Goal: Task Accomplishment & Management: Manage account settings

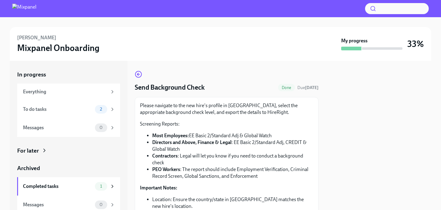
scroll to position [105, 0]
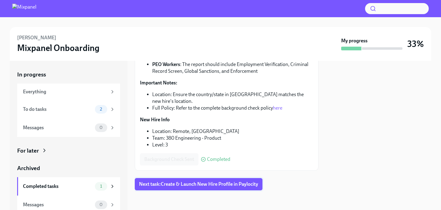
click at [198, 184] on span "Next task : Create & Launch New Hire Profile in Paylocity" at bounding box center [198, 184] width 119 height 6
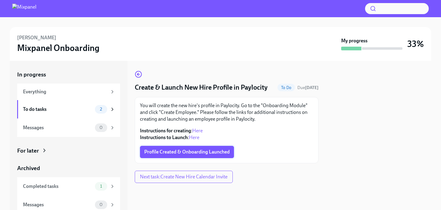
click at [195, 157] on button "Profile Created & Onboarding Launched" at bounding box center [187, 151] width 94 height 12
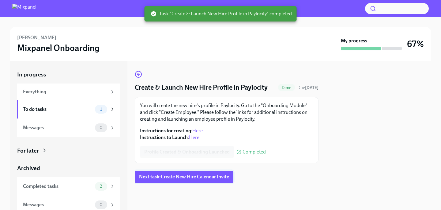
click at [199, 178] on span "Next task : Create New Hire Calendar Invite" at bounding box center [184, 176] width 90 height 6
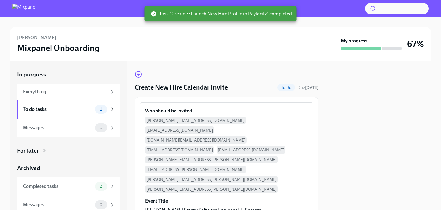
scroll to position [62, 0]
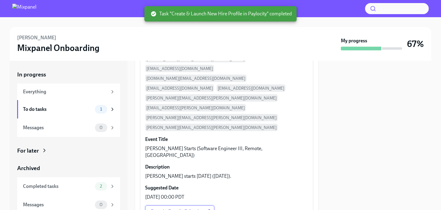
click at [166, 208] on span "Open in Google Calendar" at bounding box center [179, 211] width 59 height 6
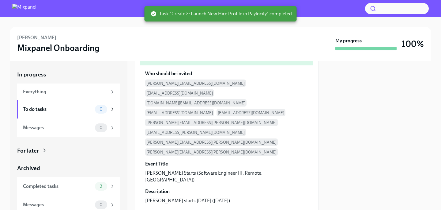
scroll to position [86, 0]
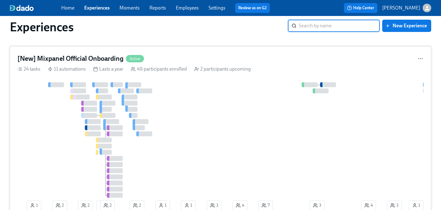
scroll to position [10, 0]
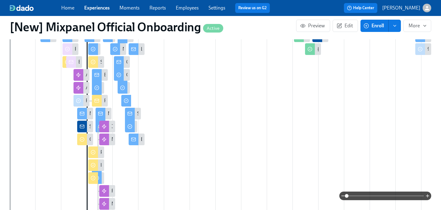
scroll to position [289, 0]
click at [426, 194] on icon "button" at bounding box center [427, 195] width 5 height 5
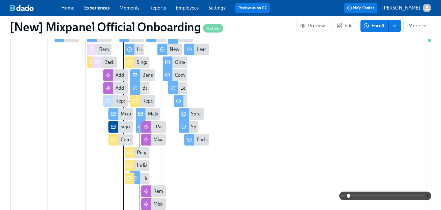
click at [426, 194] on icon "button" at bounding box center [427, 195] width 5 height 5
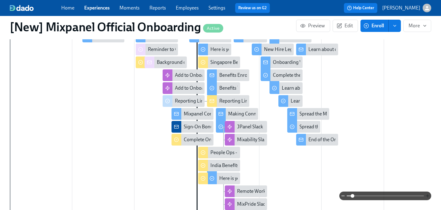
click at [426, 194] on icon "button" at bounding box center [427, 195] width 5 height 5
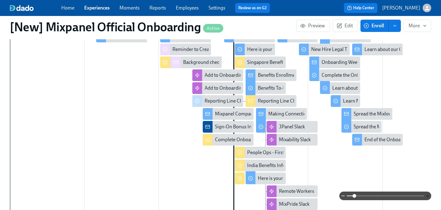
click at [426, 194] on icon "button" at bounding box center [427, 195] width 5 height 5
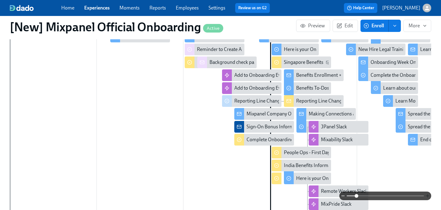
click at [426, 194] on icon "button" at bounding box center [427, 195] width 5 height 5
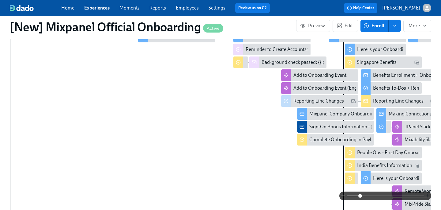
click at [426, 194] on icon "button" at bounding box center [427, 195] width 5 height 5
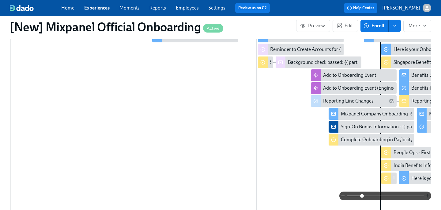
click at [426, 194] on icon "button" at bounding box center [427, 195] width 5 height 5
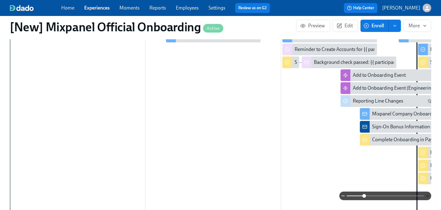
click at [426, 194] on icon "button" at bounding box center [427, 195] width 5 height 5
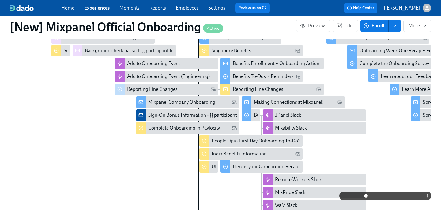
scroll to position [298, 0]
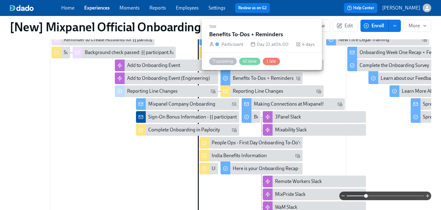
click at [268, 79] on div "Benefits To-Dos + Reminders" at bounding box center [263, 78] width 61 height 7
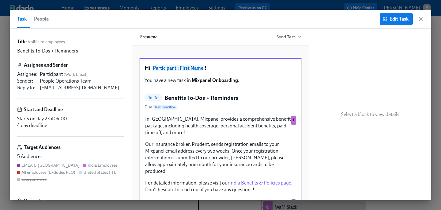
click at [286, 39] on span "Send Test" at bounding box center [289, 37] width 25 height 6
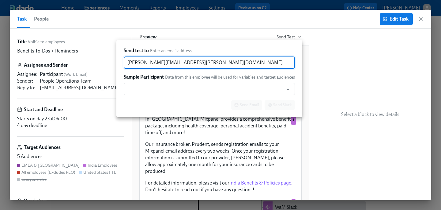
click at [193, 64] on input "[PERSON_NAME][EMAIL_ADDRESS][PERSON_NAME][DOMAIN_NAME]" at bounding box center [209, 62] width 171 height 12
drag, startPoint x: 153, startPoint y: 62, endPoint x: 113, endPoint y: 62, distance: 40.7
click at [113, 62] on div "Send test to Enter an email address [PERSON_NAME][EMAIL_ADDRESS][PERSON_NAME][D…" at bounding box center [220, 105] width 441 height 210
type input "[EMAIL_ADDRESS][PERSON_NAME][DOMAIN_NAME]"
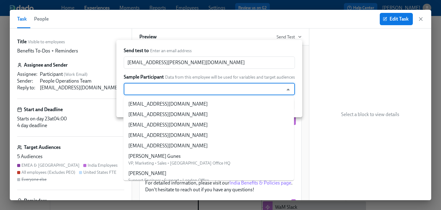
click at [175, 91] on input "text" at bounding box center [203, 89] width 153 height 12
type input "g"
type input "e"
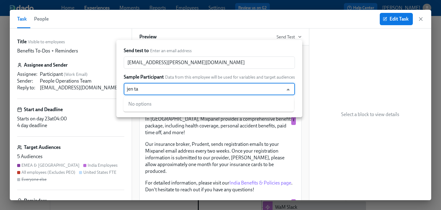
type input "[PERSON_NAME]"
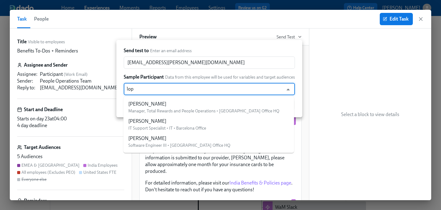
type input "lopa"
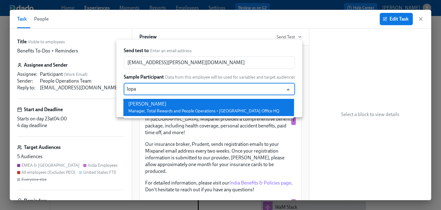
click at [181, 109] on span "Manager, Total Rewards and People Operations • [GEOGRAPHIC_DATA] Office HQ" at bounding box center [203, 110] width 151 height 5
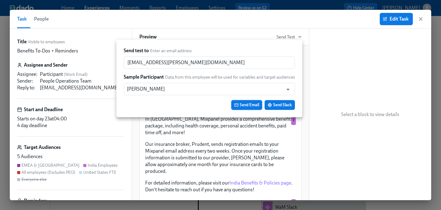
click at [248, 104] on span "Send Email" at bounding box center [246, 105] width 25 height 6
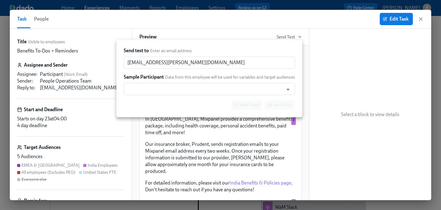
click at [138, 138] on div at bounding box center [220, 105] width 441 height 210
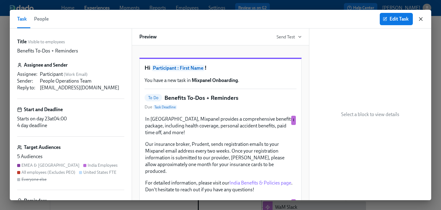
click at [424, 19] on icon "button" at bounding box center [421, 19] width 6 height 6
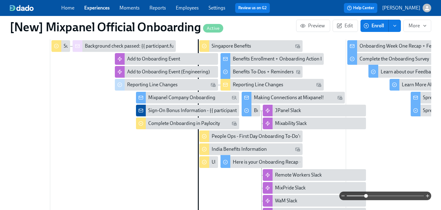
scroll to position [304, 0]
click at [428, 197] on icon "button" at bounding box center [427, 195] width 5 height 5
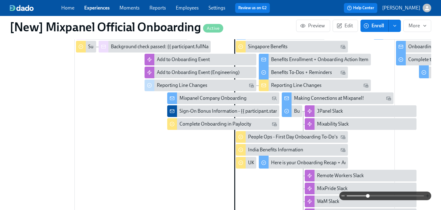
click at [428, 197] on icon "button" at bounding box center [427, 195] width 5 height 5
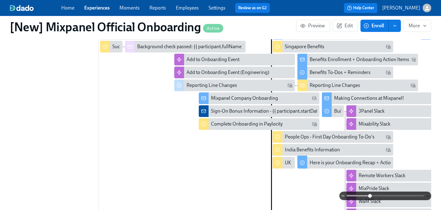
click at [428, 197] on icon "button" at bounding box center [427, 195] width 5 height 5
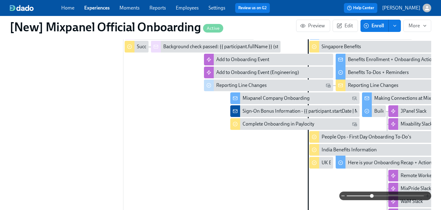
click at [428, 197] on icon "button" at bounding box center [427, 195] width 5 height 5
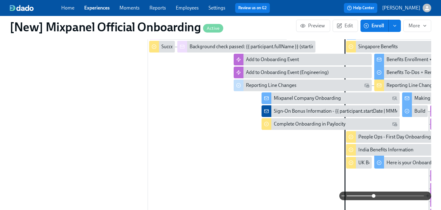
click at [428, 197] on icon "button" at bounding box center [427, 195] width 5 height 5
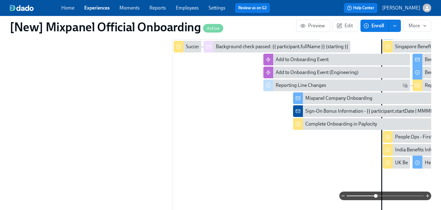
drag, startPoint x: 428, startPoint y: 197, endPoint x: 365, endPoint y: 186, distance: 64.4
click at [365, 186] on div "Filter by Actor Participant Manager HR-Payroll Team HRBP IT Team People Ops Mix…" at bounding box center [220, 125] width 421 height 323
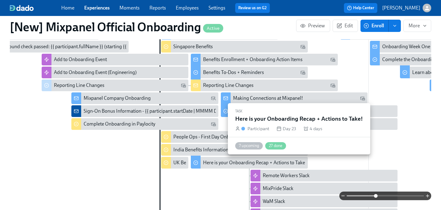
scroll to position [0, 496]
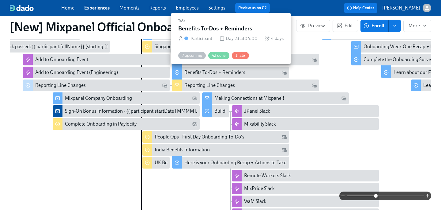
click at [210, 73] on div "Benefits To-Dos + Reminders" at bounding box center [214, 72] width 61 height 7
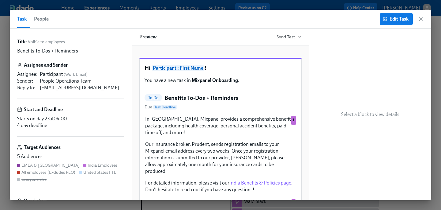
click at [285, 37] on span "Send Test" at bounding box center [289, 37] width 25 height 6
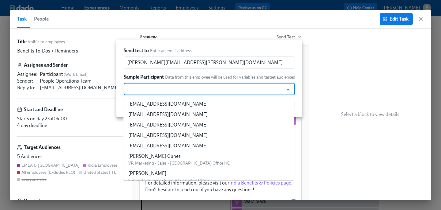
click at [238, 85] on input "text" at bounding box center [203, 89] width 153 height 12
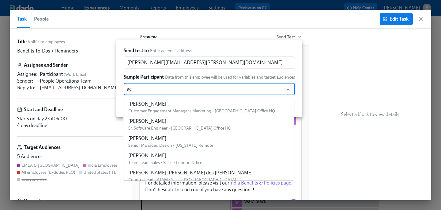
type input "a"
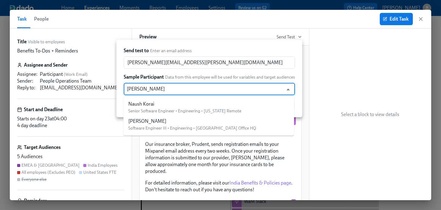
type input "naush"
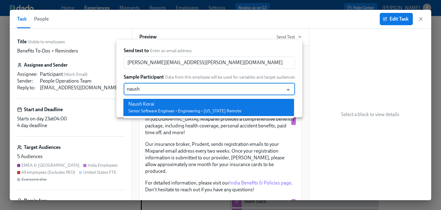
click at [222, 102] on div "Naush Korai" at bounding box center [184, 103] width 113 height 7
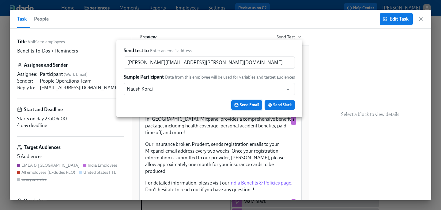
click at [242, 101] on button "Send Email" at bounding box center [246, 105] width 31 height 10
click at [237, 37] on div at bounding box center [220, 105] width 441 height 210
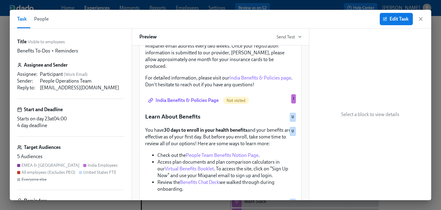
scroll to position [104, 0]
click at [400, 19] on span "Edit Task" at bounding box center [396, 19] width 25 height 6
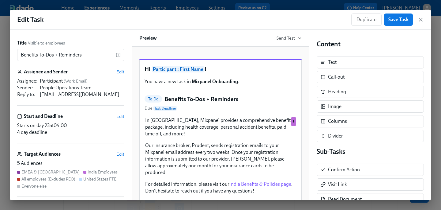
scroll to position [77, 0]
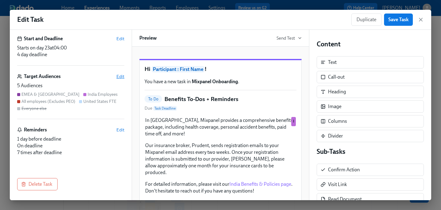
click at [121, 77] on span "Edit" at bounding box center [120, 76] width 8 height 6
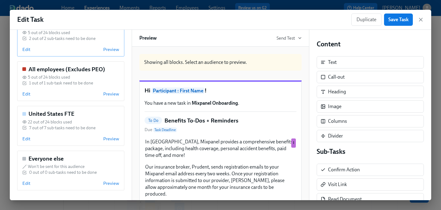
scroll to position [121, 0]
click at [29, 141] on span "Edit" at bounding box center [26, 139] width 8 height 6
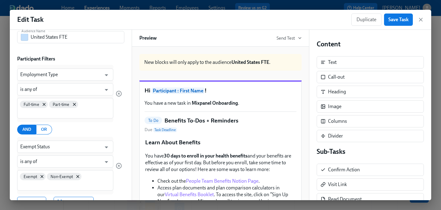
scroll to position [33, 0]
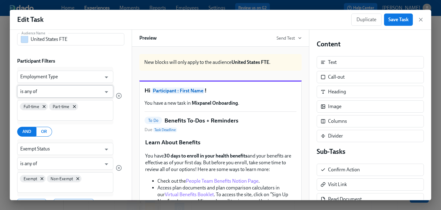
click at [85, 92] on input "is any of" at bounding box center [60, 91] width 81 height 12
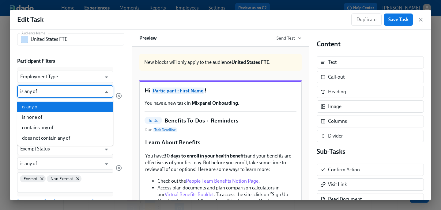
click at [85, 92] on input "is any of" at bounding box center [60, 91] width 81 height 12
click at [104, 91] on icon "Close" at bounding box center [106, 92] width 8 height 8
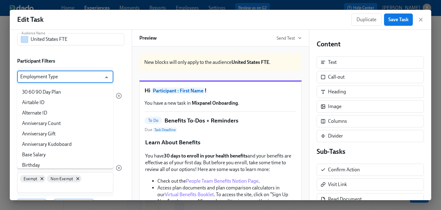
click at [88, 72] on input "Employment Type" at bounding box center [60, 76] width 81 height 12
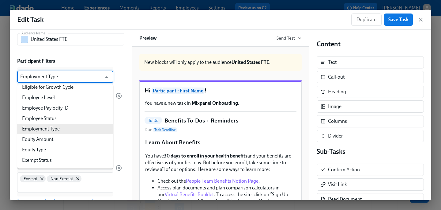
scroll to position [421, 0]
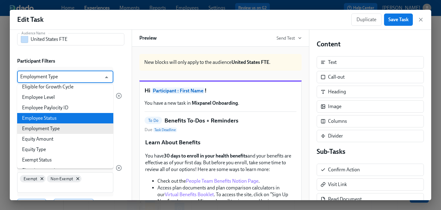
click at [85, 117] on li "Employee Status" at bounding box center [65, 118] width 96 height 10
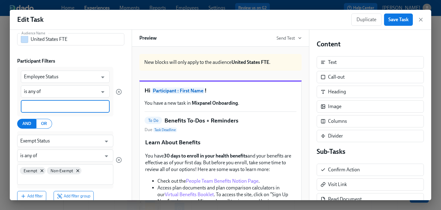
click at [79, 108] on input at bounding box center [65, 106] width 83 height 6
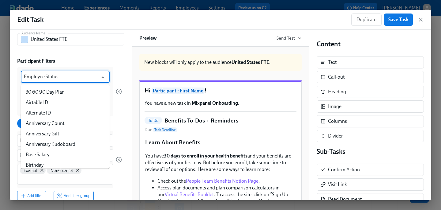
click at [79, 80] on input "Employee Status" at bounding box center [61, 76] width 74 height 12
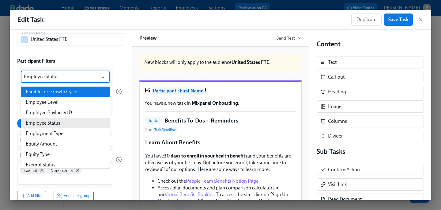
scroll to position [423, 0]
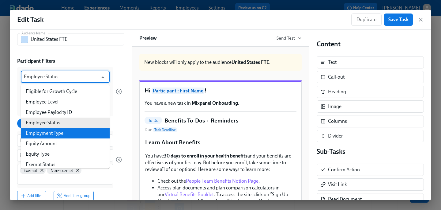
click at [79, 130] on li "Employment Type" at bounding box center [65, 133] width 89 height 10
type input "Employment Type"
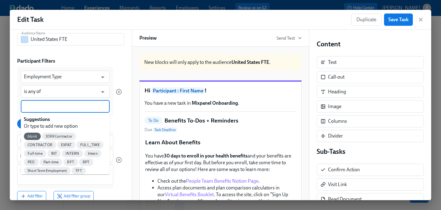
click at [78, 108] on input at bounding box center [65, 106] width 83 height 6
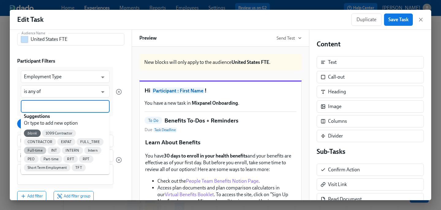
click at [40, 149] on span "Full-time" at bounding box center [35, 150] width 22 height 5
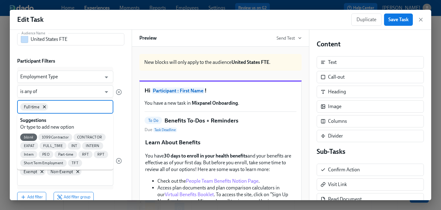
click at [75, 106] on input at bounding box center [79, 106] width 61 height 6
click at [68, 154] on span "Part-time" at bounding box center [66, 154] width 23 height 5
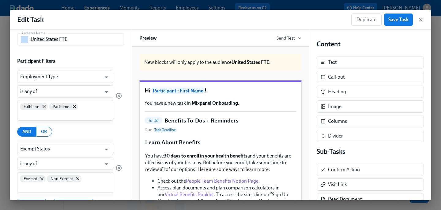
click at [73, 134] on div "AND OR" at bounding box center [69, 132] width 105 height 10
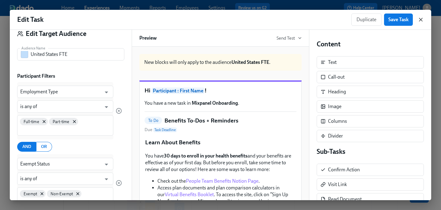
click at [421, 20] on icon "button" at bounding box center [421, 20] width 6 height 6
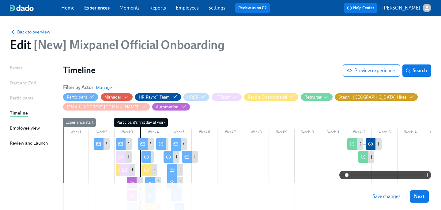
click at [179, 9] on link "Employees" at bounding box center [187, 8] width 23 height 6
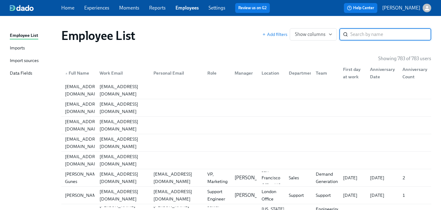
click at [379, 34] on input "search" at bounding box center [390, 34] width 81 height 12
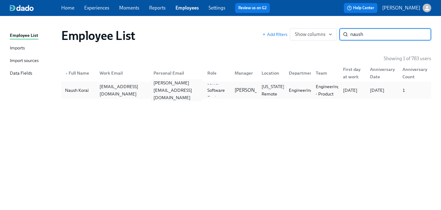
type input "naush"
click at [182, 87] on div "[PERSON_NAME][EMAIL_ADDRESS][DOMAIN_NAME]" at bounding box center [176, 90] width 51 height 22
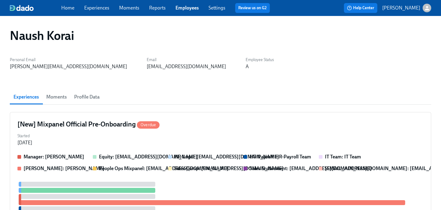
click at [90, 101] on button "Profile Data" at bounding box center [86, 96] width 33 height 15
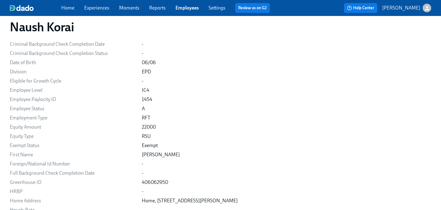
scroll to position [503, 0]
click at [94, 5] on link "Experiences" at bounding box center [96, 8] width 25 height 6
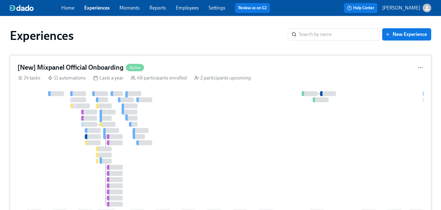
click at [175, 65] on div "[New] Mixpanel Official Onboarding Active" at bounding box center [220, 67] width 406 height 9
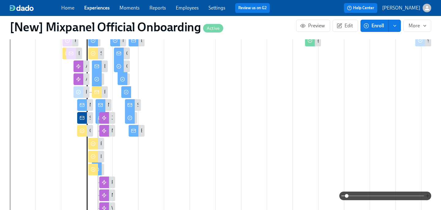
click at [429, 196] on icon "button" at bounding box center [427, 195] width 5 height 5
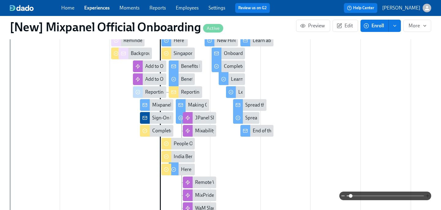
click at [429, 196] on icon "button" at bounding box center [427, 195] width 5 height 5
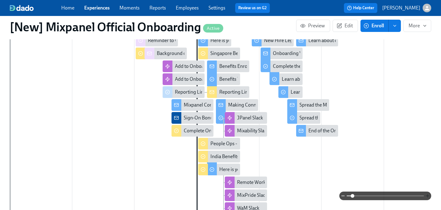
click at [429, 196] on icon "button" at bounding box center [427, 195] width 5 height 5
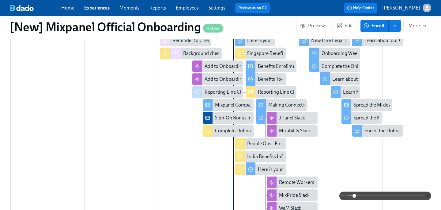
click at [429, 196] on icon "button" at bounding box center [427, 195] width 5 height 5
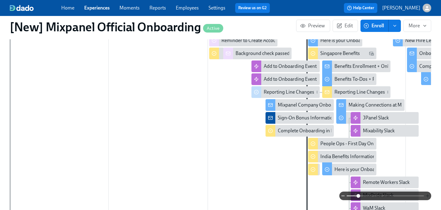
click at [429, 196] on icon "button" at bounding box center [427, 195] width 5 height 5
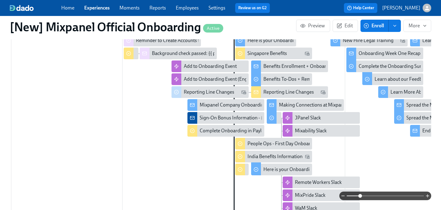
scroll to position [0, 110]
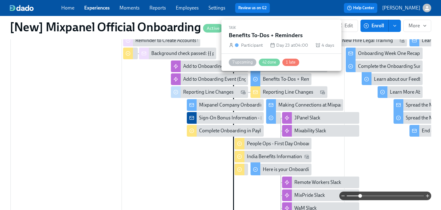
click at [274, 81] on div "Benefits To-Dos + Reminders" at bounding box center [293, 79] width 61 height 7
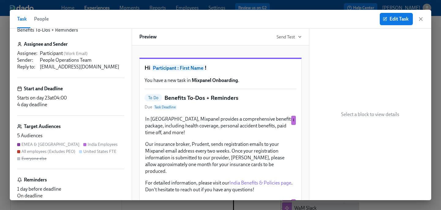
scroll to position [21, 0]
click at [394, 24] on button "Edit Task" at bounding box center [396, 19] width 33 height 12
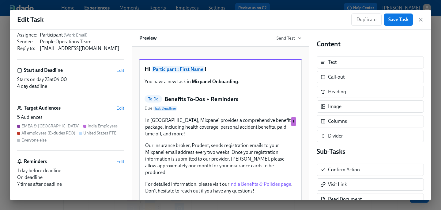
scroll to position [77, 0]
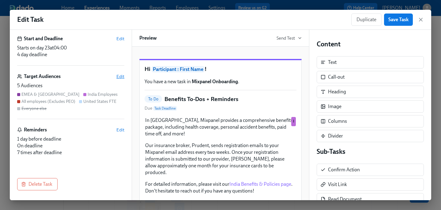
click at [119, 74] on span "Edit" at bounding box center [120, 76] width 8 height 6
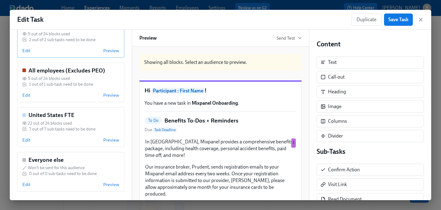
scroll to position [120, 0]
click at [110, 135] on div "United States FTE 22 out of 24 blocks used 7 out of 7 sub-tasks need to be done…" at bounding box center [70, 128] width 107 height 40
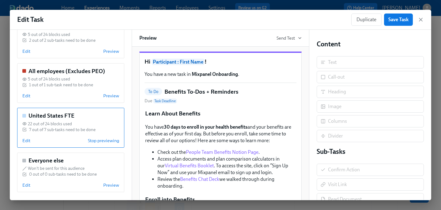
scroll to position [0, 0]
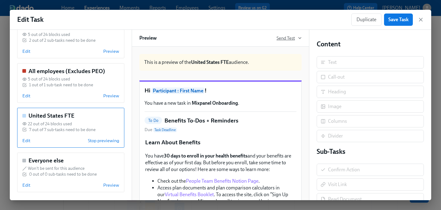
click at [292, 40] on span "Send Test" at bounding box center [289, 38] width 25 height 6
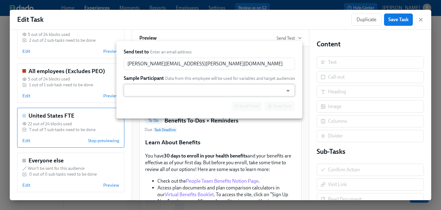
click at [246, 89] on input "text" at bounding box center [203, 90] width 153 height 12
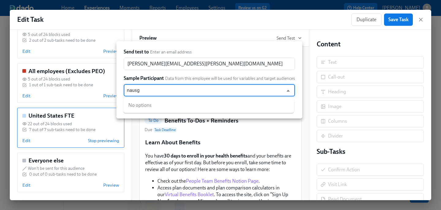
type input "[PERSON_NAME]"
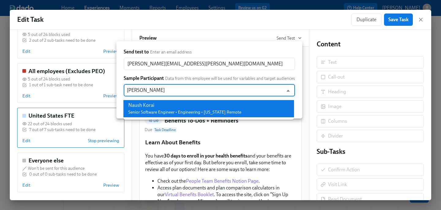
click at [201, 106] on div "Naush Korai" at bounding box center [184, 105] width 113 height 7
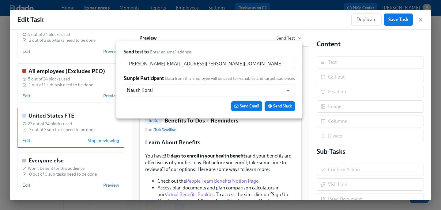
click at [244, 101] on button "Send Email" at bounding box center [246, 106] width 31 height 10
click at [240, 21] on div at bounding box center [220, 105] width 441 height 210
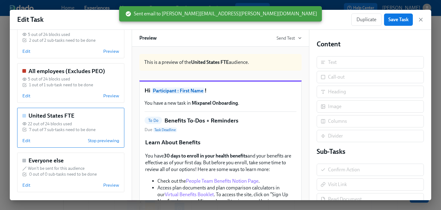
click at [68, 138] on div "Edit Stop previewing" at bounding box center [70, 140] width 97 height 6
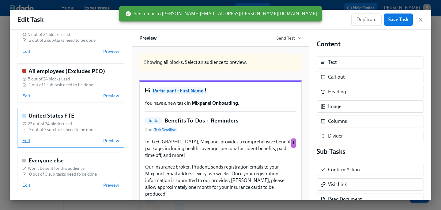
click at [25, 141] on span "Edit" at bounding box center [26, 140] width 8 height 6
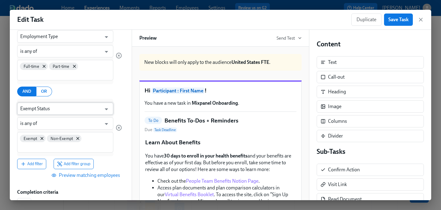
scroll to position [50, 0]
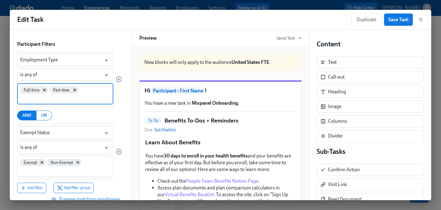
click at [93, 96] on input at bounding box center [65, 98] width 90 height 6
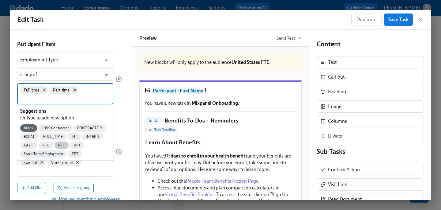
click at [63, 143] on span "RFT" at bounding box center [62, 145] width 14 height 5
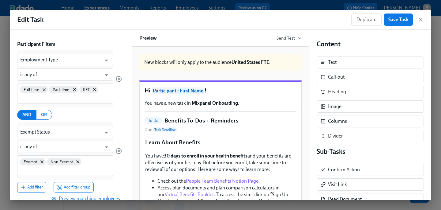
click at [81, 101] on div "Full-time Part-time RFT" at bounding box center [65, 93] width 96 height 21
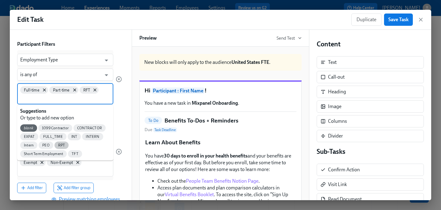
click at [60, 146] on span "RPT" at bounding box center [62, 145] width 14 height 5
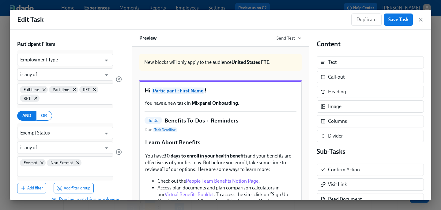
click at [116, 97] on div at bounding box center [119, 79] width 6 height 58
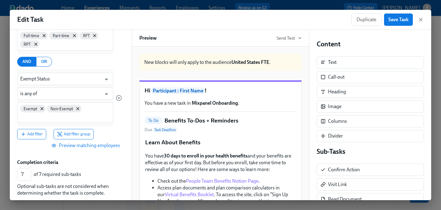
scroll to position [150, 0]
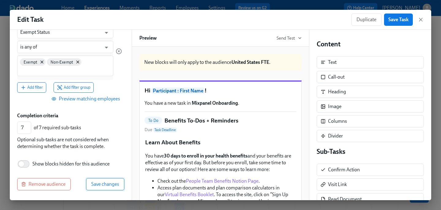
click at [106, 184] on span "Save changes" at bounding box center [105, 184] width 28 height 6
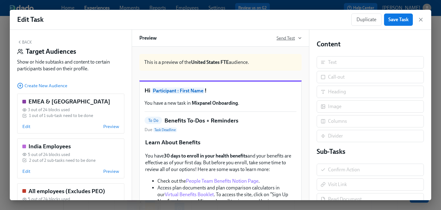
click at [288, 36] on span "Send Test" at bounding box center [289, 38] width 25 height 6
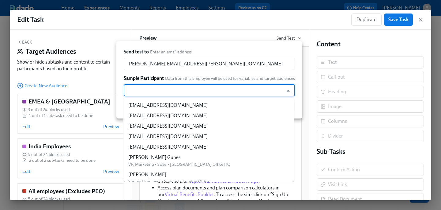
click at [179, 94] on input "text" at bounding box center [203, 90] width 153 height 12
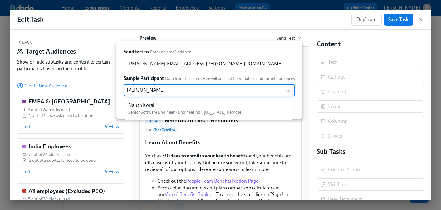
type input "naush"
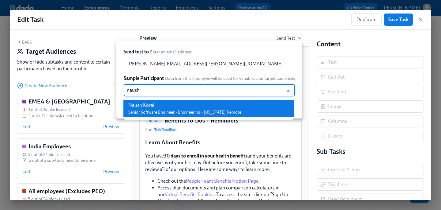
click at [211, 111] on span "Senior Software Engineer • Engineering • [US_STATE] Remote" at bounding box center [184, 111] width 113 height 5
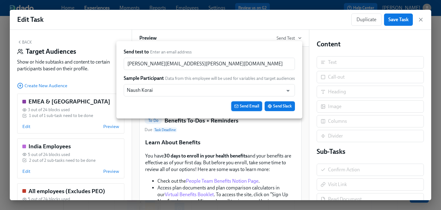
click at [248, 106] on span "Send Email" at bounding box center [246, 106] width 25 height 6
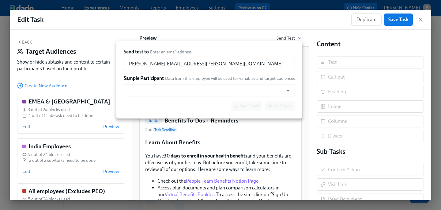
click at [144, 148] on div at bounding box center [220, 105] width 441 height 210
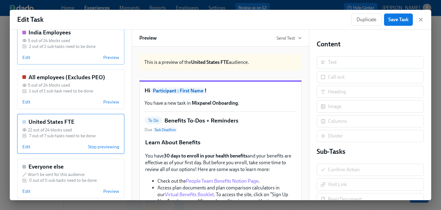
scroll to position [116, 0]
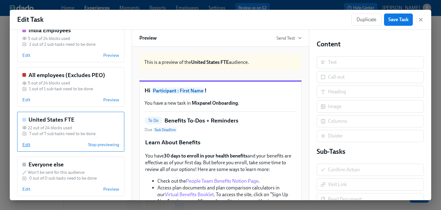
click at [25, 142] on span "Edit" at bounding box center [26, 144] width 8 height 6
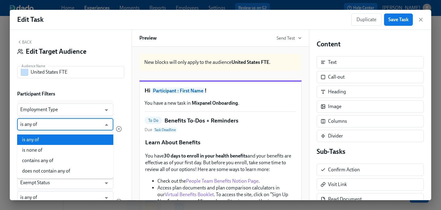
click at [59, 128] on input "is any of" at bounding box center [60, 124] width 81 height 12
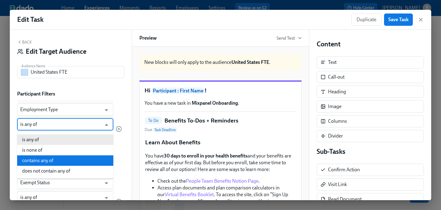
click at [62, 163] on li "contains any of" at bounding box center [65, 160] width 96 height 10
type input "contains any of"
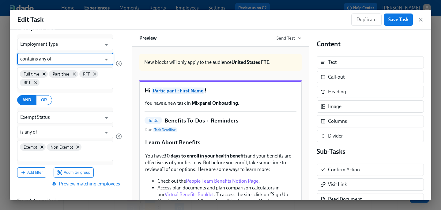
scroll to position [66, 0]
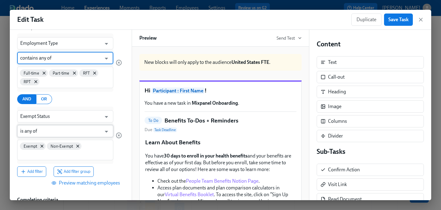
click at [69, 132] on input "is any of" at bounding box center [60, 131] width 81 height 12
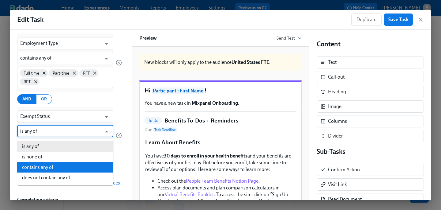
click at [67, 167] on li "contains any of" at bounding box center [65, 167] width 96 height 10
type input "contains any of"
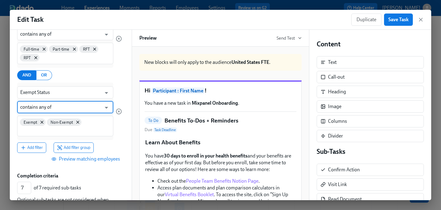
scroll to position [90, 0]
click at [118, 110] on icon "button" at bounding box center [119, 111] width 6 height 6
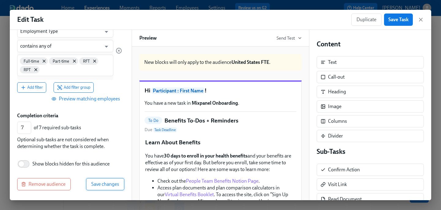
click at [95, 190] on button "Save changes" at bounding box center [105, 184] width 38 height 12
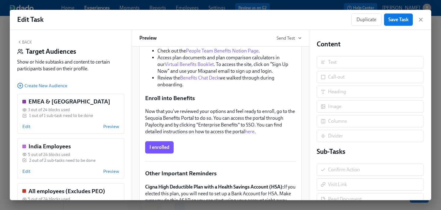
scroll to position [0, 0]
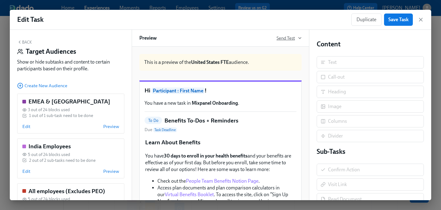
click at [285, 35] on span "Send Test" at bounding box center [289, 38] width 25 height 6
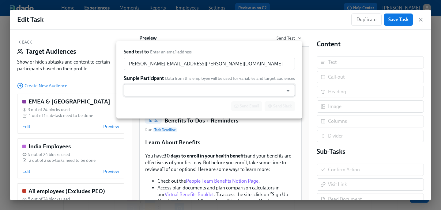
click at [213, 92] on input "text" at bounding box center [203, 90] width 153 height 12
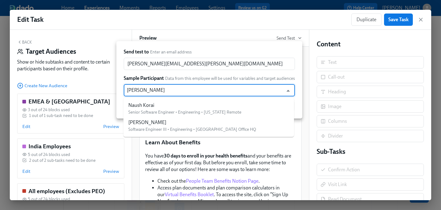
type input "naush"
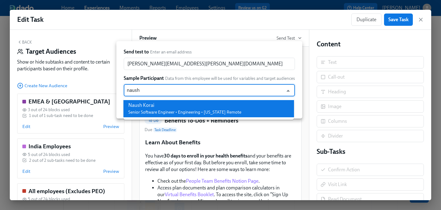
click at [219, 107] on div "Naush Korai" at bounding box center [184, 105] width 113 height 7
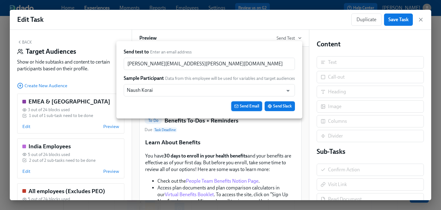
click at [246, 107] on span "Send Email" at bounding box center [246, 106] width 25 height 6
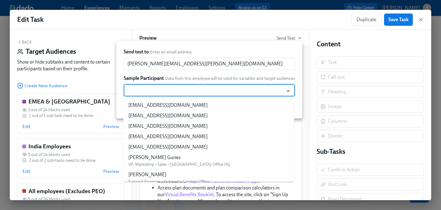
click at [207, 90] on input "text" at bounding box center [203, 90] width 153 height 12
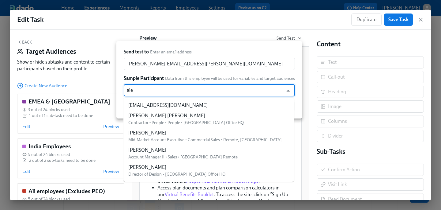
type input "[PERSON_NAME]"
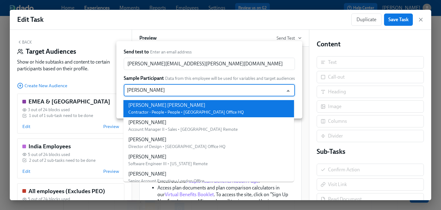
click at [208, 108] on div "[PERSON_NAME] [PERSON_NAME]" at bounding box center [185, 105] width 115 height 7
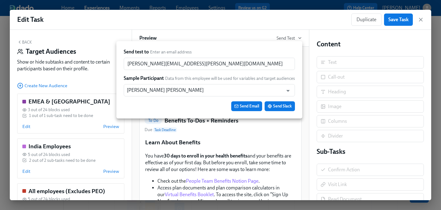
click at [243, 25] on div at bounding box center [220, 105] width 441 height 210
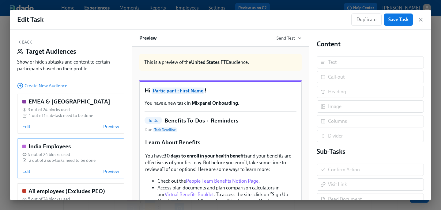
scroll to position [97, 0]
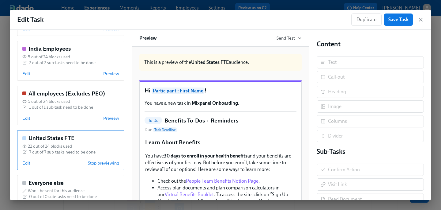
click at [28, 161] on span "Edit" at bounding box center [26, 163] width 8 height 6
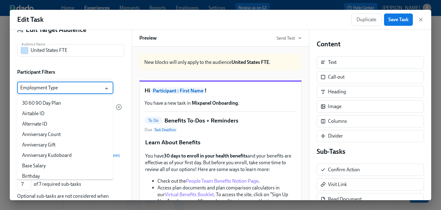
scroll to position [388, 0]
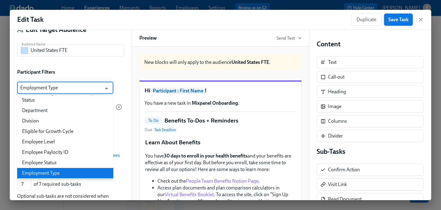
click at [78, 86] on input "Employment Type" at bounding box center [60, 87] width 81 height 12
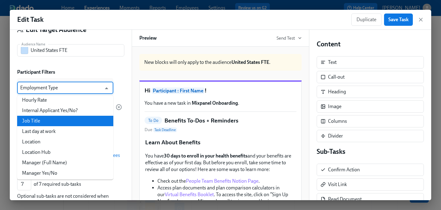
scroll to position [544, 0]
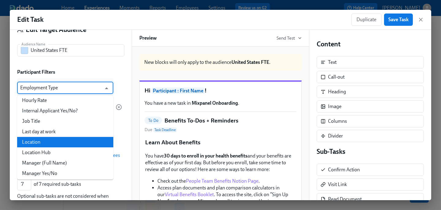
click at [80, 142] on li "Location" at bounding box center [65, 142] width 96 height 10
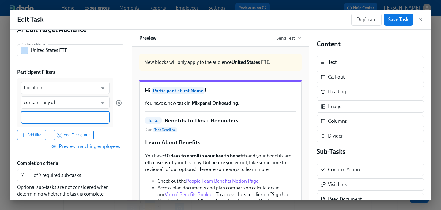
click at [76, 119] on input at bounding box center [65, 117] width 83 height 6
type input "S"
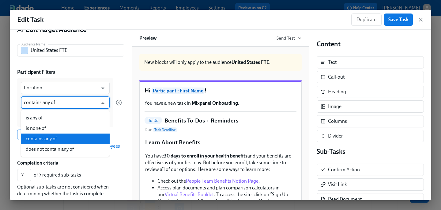
click at [75, 104] on input "contains any of" at bounding box center [61, 102] width 74 height 12
click at [77, 89] on input "Location" at bounding box center [61, 87] width 74 height 12
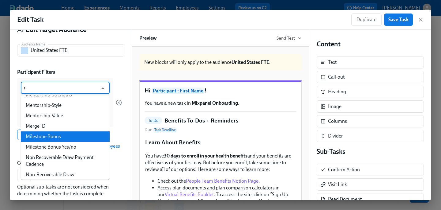
scroll to position [0, 0]
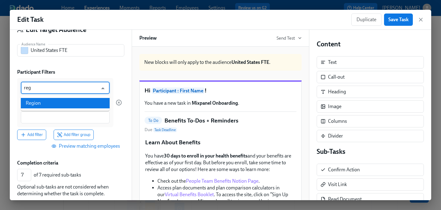
click at [43, 98] on li "Region" at bounding box center [65, 103] width 89 height 10
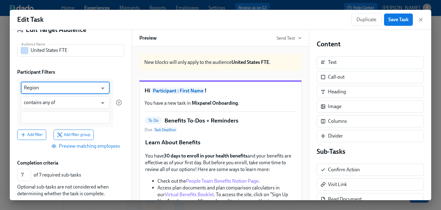
type input "Region"
click at [42, 115] on input at bounding box center [65, 117] width 83 height 6
click at [51, 104] on input "contains any of" at bounding box center [61, 102] width 74 height 12
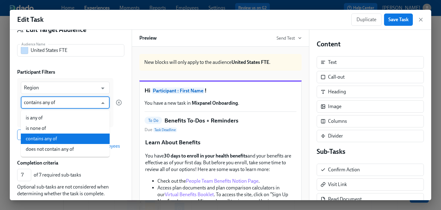
click at [51, 104] on input "contains any of" at bounding box center [61, 102] width 74 height 12
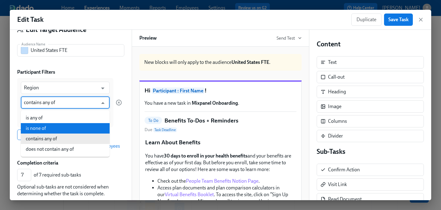
click at [12, 115] on div "Back Edit Target Audience Audience Name United States FTE Audience Name Partici…" at bounding box center [71, 115] width 122 height 170
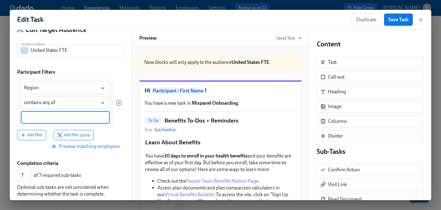
click at [32, 118] on input at bounding box center [65, 117] width 83 height 6
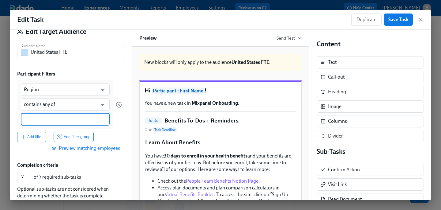
scroll to position [21, 0]
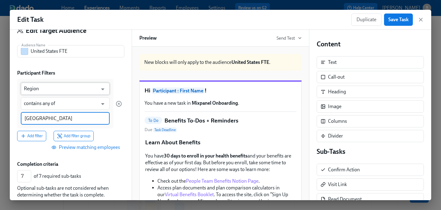
type input "[GEOGRAPHIC_DATA]"
click at [61, 92] on input "Region" at bounding box center [61, 88] width 74 height 12
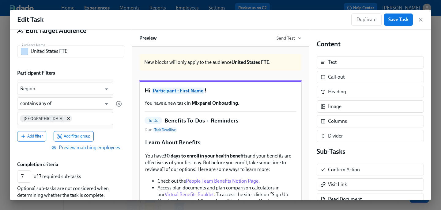
click at [61, 92] on input "Region" at bounding box center [60, 88] width 81 height 12
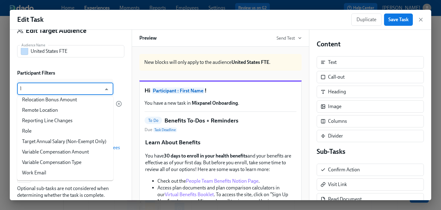
scroll to position [0, 0]
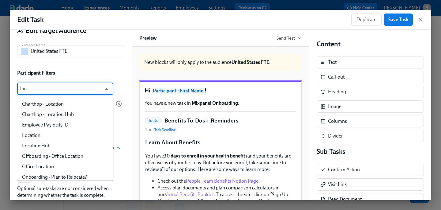
type input "loca"
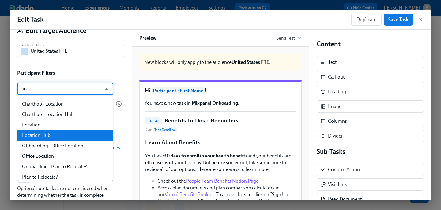
click at [56, 129] on li "Location" at bounding box center [65, 124] width 96 height 10
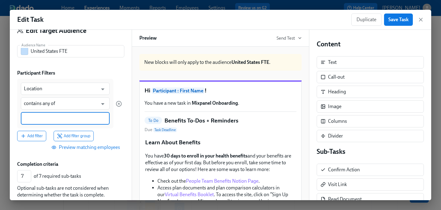
click at [55, 119] on input at bounding box center [65, 118] width 83 height 6
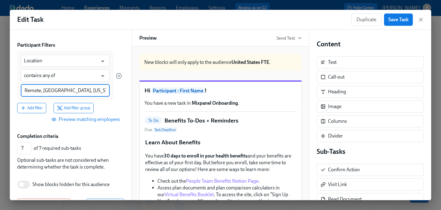
scroll to position [54, 0]
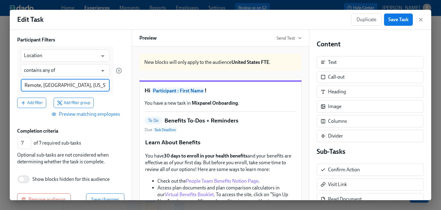
type input "Remote, [GEOGRAPHIC_DATA], [US_STATE]"
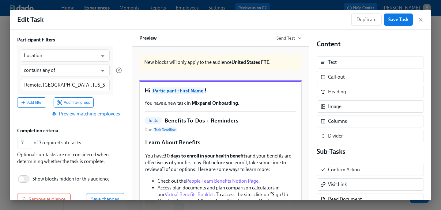
click at [81, 113] on span "Preview matching employees" at bounding box center [86, 114] width 67 height 6
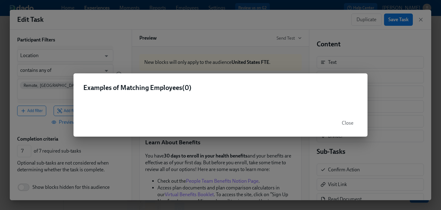
click at [344, 123] on span "Close" at bounding box center [348, 123] width 12 height 6
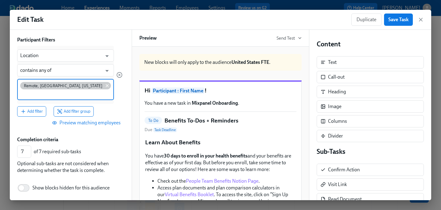
click at [105, 86] on icon at bounding box center [107, 85] width 5 height 5
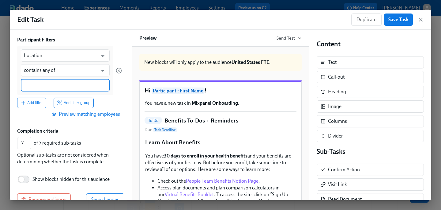
click at [73, 85] on input at bounding box center [65, 85] width 83 height 6
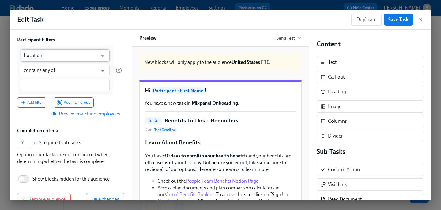
click at [73, 58] on input "Location" at bounding box center [61, 55] width 74 height 12
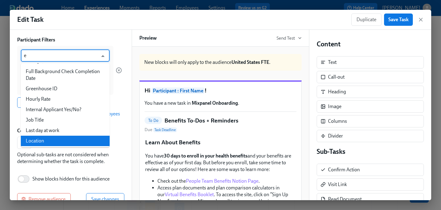
scroll to position [0, 0]
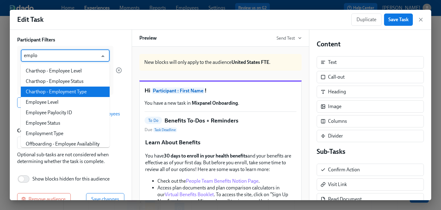
click at [77, 89] on li "Charthop - Employment Type" at bounding box center [65, 91] width 89 height 10
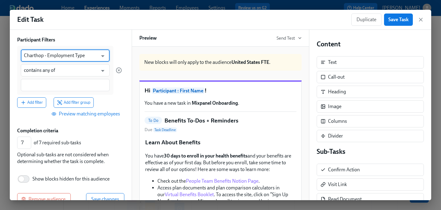
type input "Charthop - Employment Type"
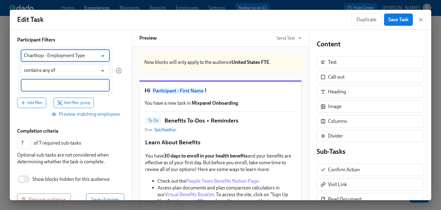
click at [70, 86] on input at bounding box center [65, 85] width 83 height 6
type input "RFT"
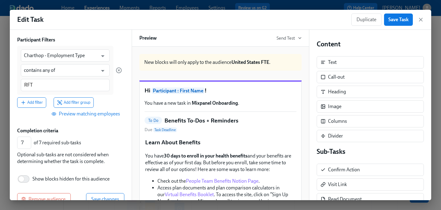
click at [103, 115] on span "Preview matching employees" at bounding box center [86, 114] width 67 height 6
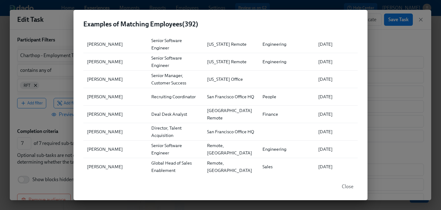
scroll to position [1963, 0]
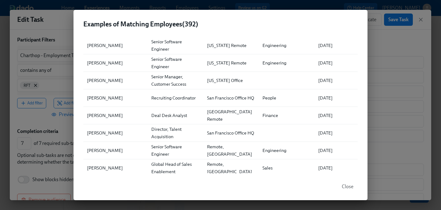
click at [55, 83] on div "Examples of Matching Employees ( 392 ) ▲ Full Name Role Location Department Fir…" at bounding box center [220, 105] width 441 height 210
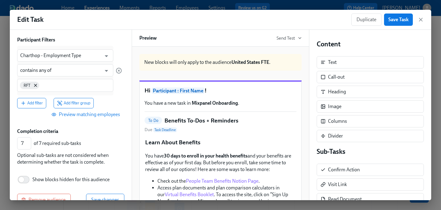
click at [55, 88] on div "RFT" at bounding box center [65, 85] width 96 height 13
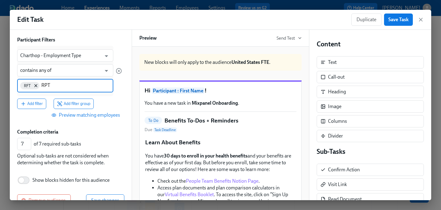
type input "RPT"
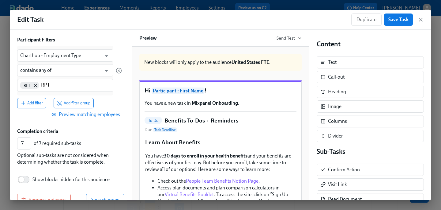
click at [42, 125] on div "Back Edit Target Audience Audience Name United States FTE Audience Name Partici…" at bounding box center [71, 115] width 122 height 170
click at [64, 117] on span "Preview matching employees" at bounding box center [86, 114] width 67 height 6
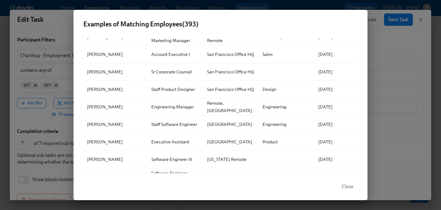
scroll to position [5013, 0]
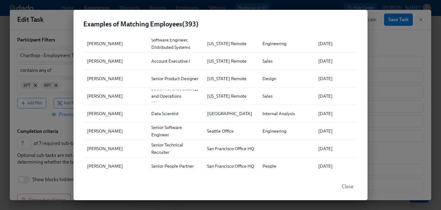
click at [43, 123] on div "Examples of Matching Employees ( 393 ) ▲ Full Name Role Location Department Fir…" at bounding box center [220, 105] width 441 height 210
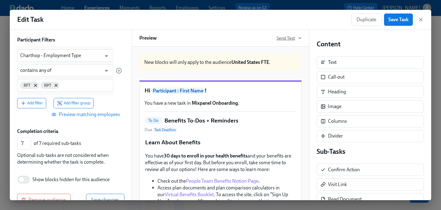
click at [282, 39] on span "Send Test" at bounding box center [289, 38] width 25 height 6
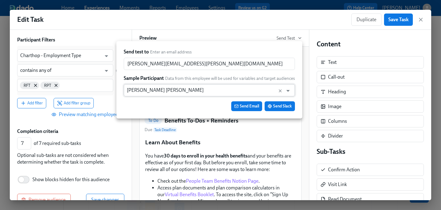
click at [199, 92] on input "[PERSON_NAME] [PERSON_NAME]" at bounding box center [203, 90] width 153 height 12
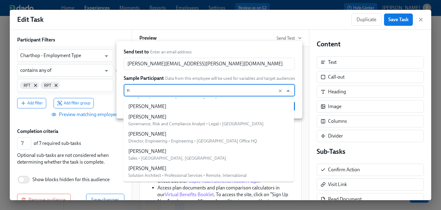
scroll to position [0, 0]
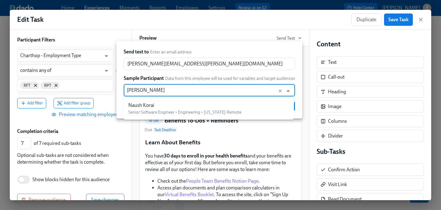
type input "naush"
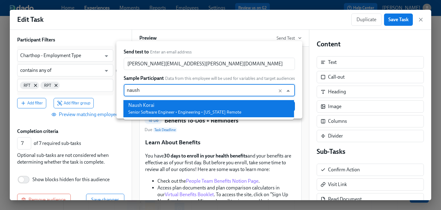
click at [184, 113] on span "Senior Software Engineer • Engineering • [US_STATE] Remote" at bounding box center [184, 111] width 113 height 5
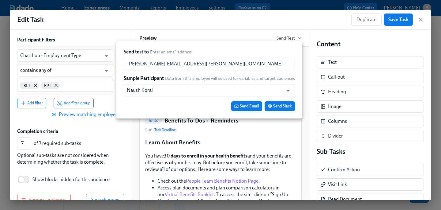
click at [244, 105] on span "Send Email" at bounding box center [246, 106] width 25 height 6
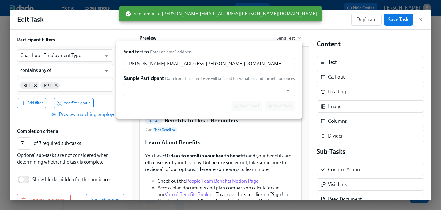
click at [88, 138] on div at bounding box center [220, 105] width 441 height 210
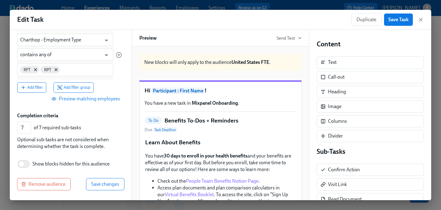
scroll to position [69, 0]
click at [100, 99] on span "Preview matching employees" at bounding box center [86, 99] width 67 height 6
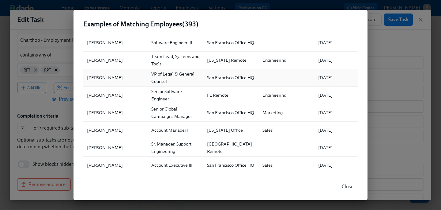
scroll to position [58, 0]
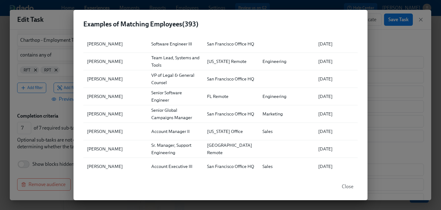
click at [44, 140] on div "Examples of Matching Employees ( 393 ) ▲ Full Name Role Location Department Fir…" at bounding box center [220, 105] width 441 height 210
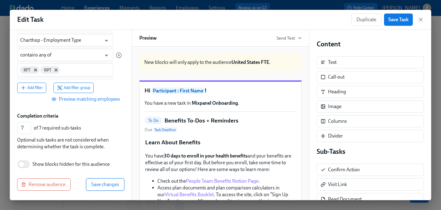
click at [96, 184] on span "Save changes" at bounding box center [105, 184] width 28 height 6
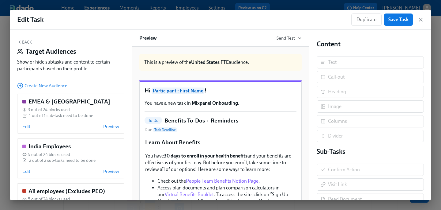
click at [277, 37] on span "Send Test" at bounding box center [289, 38] width 25 height 6
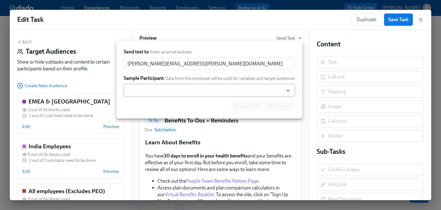
click at [221, 90] on input "text" at bounding box center [203, 90] width 153 height 12
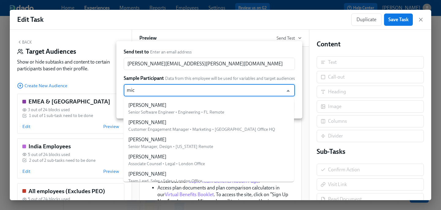
type input "micA"
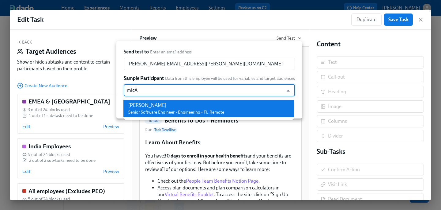
click at [182, 114] on span "Senior Software Engineer • Engineering • FL Remote" at bounding box center [176, 111] width 96 height 5
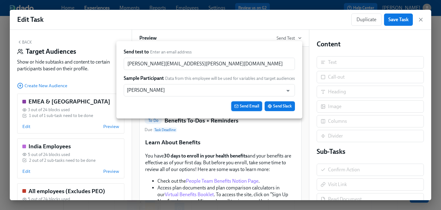
click at [244, 104] on span "Send Email" at bounding box center [246, 106] width 25 height 6
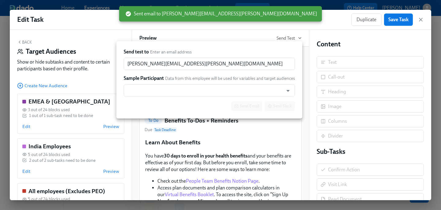
click at [396, 19] on div at bounding box center [220, 105] width 441 height 210
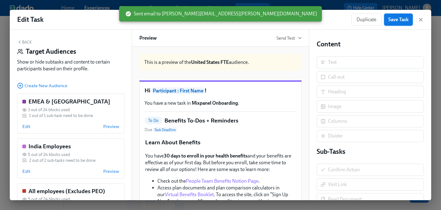
click at [395, 22] on span "Save Task" at bounding box center [398, 20] width 20 height 6
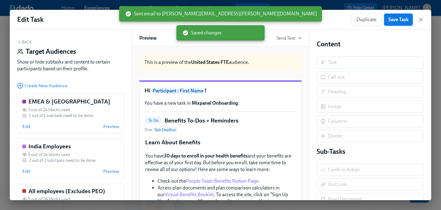
click at [393, 17] on span "Save Task" at bounding box center [398, 20] width 20 height 6
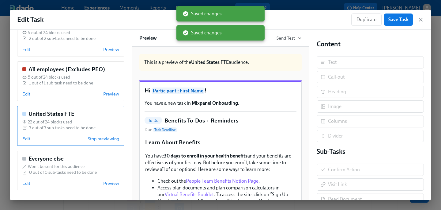
scroll to position [0, 0]
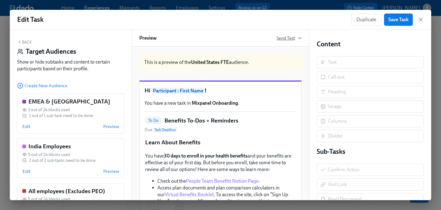
click at [283, 37] on span "Send Test" at bounding box center [289, 38] width 25 height 6
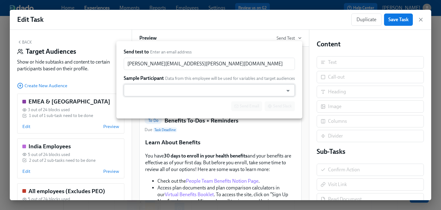
click at [197, 94] on input "text" at bounding box center [203, 90] width 153 height 12
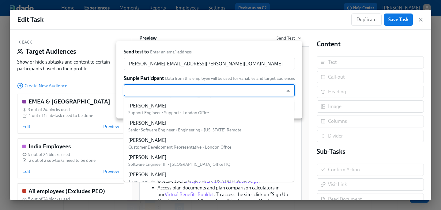
scroll to position [69, 0]
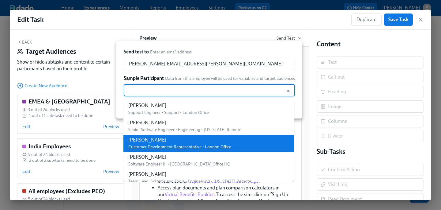
click at [49, 133] on div at bounding box center [220, 105] width 441 height 210
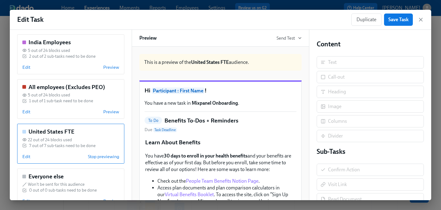
scroll to position [107, 0]
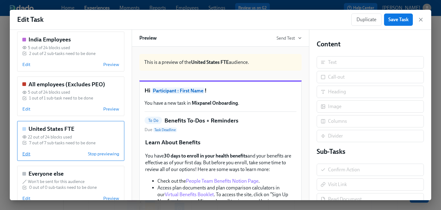
click at [29, 154] on span "Edit" at bounding box center [26, 153] width 8 height 6
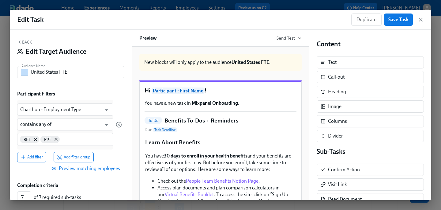
click at [104, 172] on button "Preview matching employees" at bounding box center [86, 168] width 76 height 12
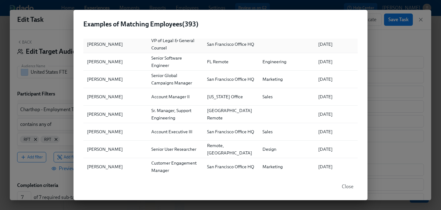
scroll to position [0, 0]
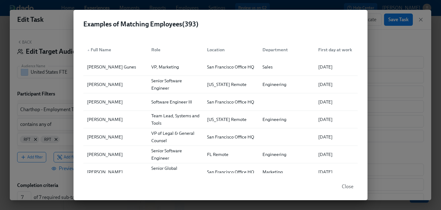
click at [407, 39] on div "Examples of Matching Employees ( 393 ) ▲ Full Name Role Location Department Fir…" at bounding box center [220, 105] width 441 height 210
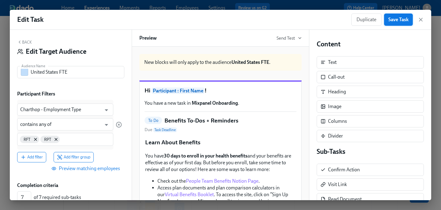
click at [403, 20] on span "Save Task" at bounding box center [398, 20] width 20 height 6
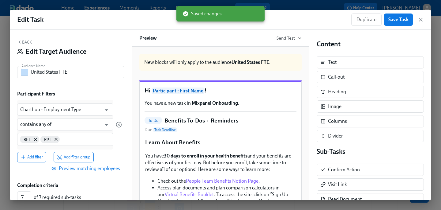
click at [282, 36] on span "Send Test" at bounding box center [289, 38] width 25 height 6
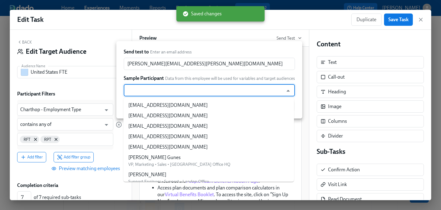
click at [207, 89] on input "text" at bounding box center [203, 90] width 153 height 12
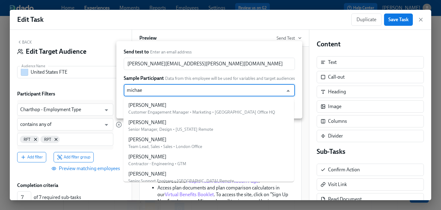
type input "[PERSON_NAME]"
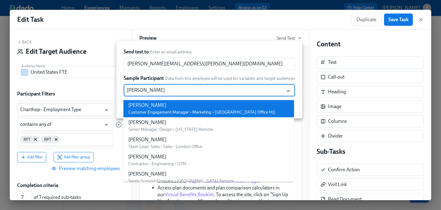
click at [210, 104] on div "[PERSON_NAME]" at bounding box center [201, 105] width 147 height 7
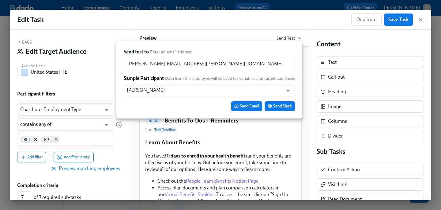
click at [252, 104] on span "Send Email" at bounding box center [246, 106] width 25 height 6
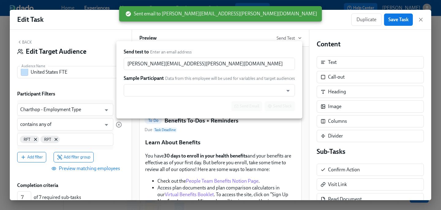
click at [220, 148] on div at bounding box center [220, 105] width 441 height 210
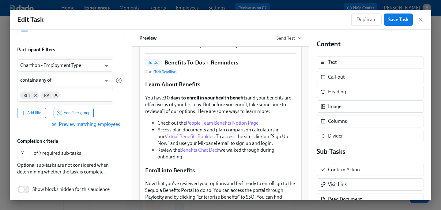
scroll to position [70, 0]
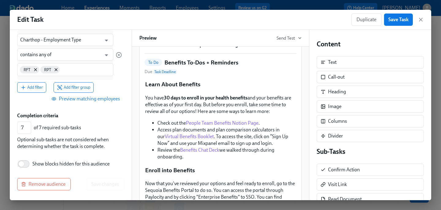
click at [102, 184] on div "Remove audience Save changes" at bounding box center [70, 184] width 107 height 12
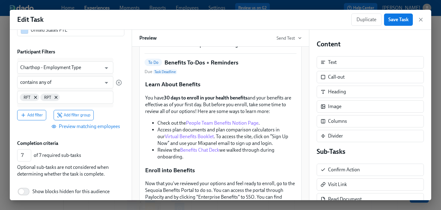
scroll to position [0, 0]
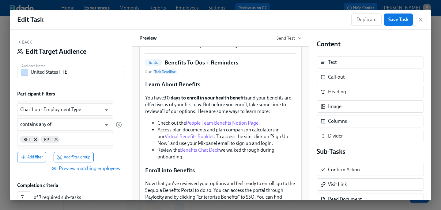
click at [23, 42] on button "Back" at bounding box center [24, 42] width 15 height 5
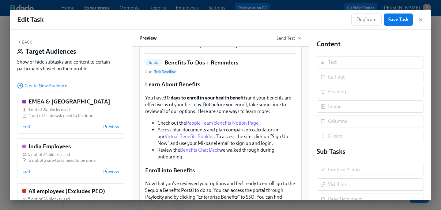
click at [23, 41] on button "Back" at bounding box center [24, 42] width 15 height 5
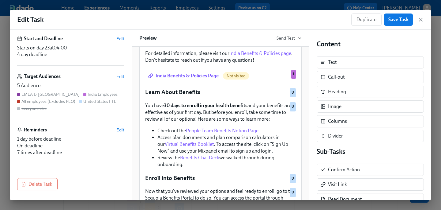
scroll to position [129, 0]
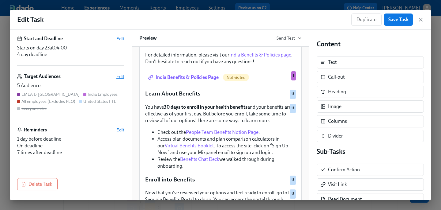
click at [124, 77] on span "Edit" at bounding box center [120, 76] width 8 height 6
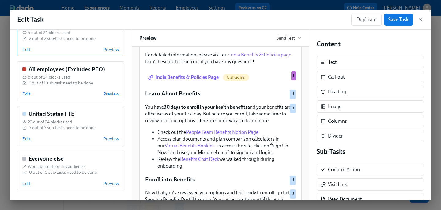
scroll to position [121, 0]
click at [26, 138] on span "Edit" at bounding box center [26, 139] width 8 height 6
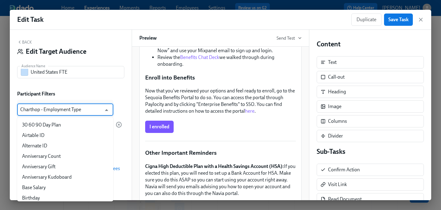
click at [88, 110] on input "Charthop - Employment Type" at bounding box center [60, 109] width 81 height 12
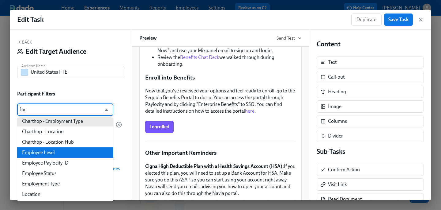
scroll to position [0, 0]
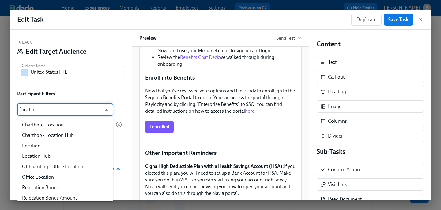
type input "location"
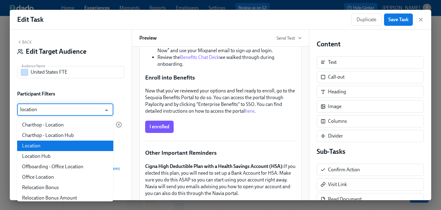
click at [71, 145] on li "Location" at bounding box center [65, 145] width 96 height 10
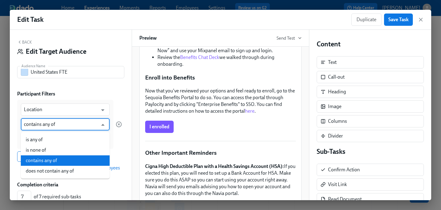
click at [61, 121] on input "contains any of" at bounding box center [61, 124] width 74 height 12
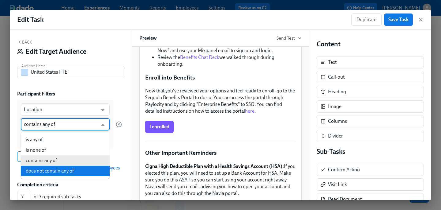
click at [68, 170] on li "does not contain any of" at bounding box center [65, 170] width 89 height 10
type input "does not contain any of"
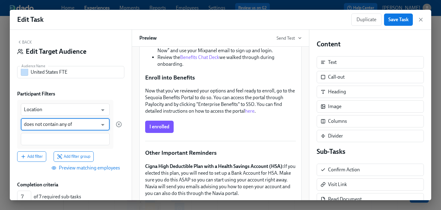
click at [67, 144] on div at bounding box center [65, 139] width 89 height 12
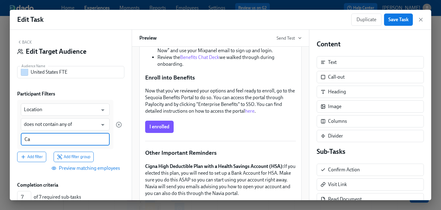
type input "C"
type input "[GEOGRAPHIC_DATA]"
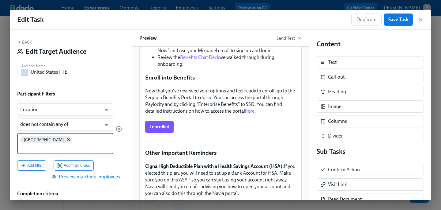
click at [68, 144] on input at bounding box center [65, 147] width 90 height 6
type input "[GEOGRAPHIC_DATA]"
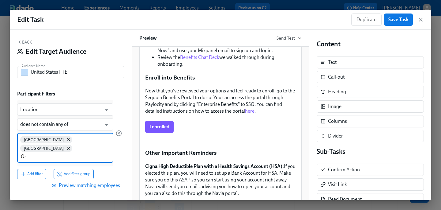
type input "O"
type input "s"
type input "Israel Peo"
type input "Brazil PEO"
type input "[GEOGRAPHIC_DATA], [GEOGRAPHIC_DATA]"
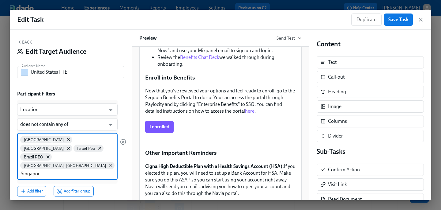
type input "[GEOGRAPHIC_DATA]"
type input "Mexico PEO"
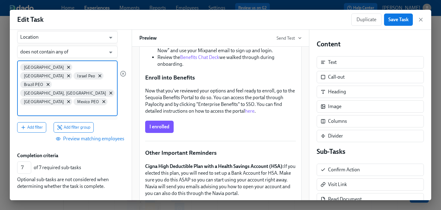
scroll to position [72, 0]
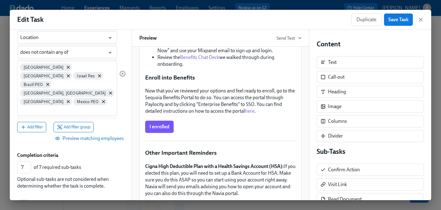
click at [90, 135] on span "Preview matching employees" at bounding box center [89, 138] width 67 height 6
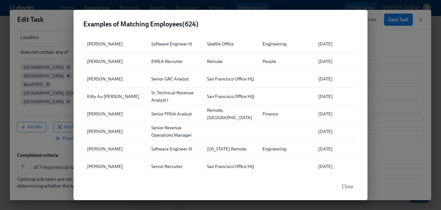
scroll to position [438, 0]
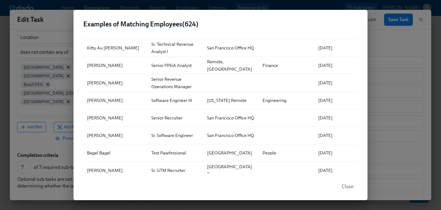
click at [38, 132] on div "Examples of Matching Employees ( 624 ) ▲ Full Name Role Location Department Fir…" at bounding box center [220, 105] width 441 height 210
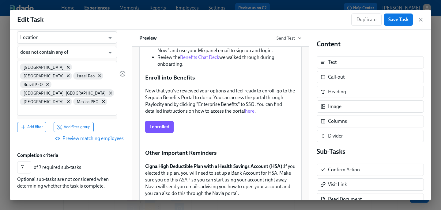
scroll to position [94, 0]
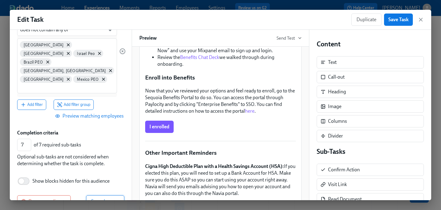
click at [111, 198] on span "Save changes" at bounding box center [105, 201] width 28 height 6
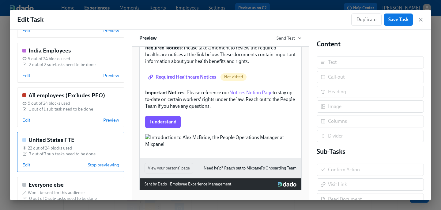
scroll to position [0, 0]
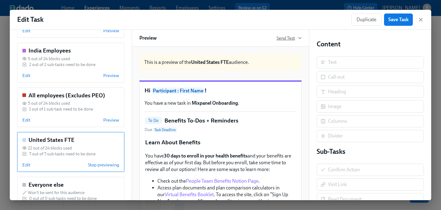
click at [283, 37] on span "Send Test" at bounding box center [289, 38] width 25 height 6
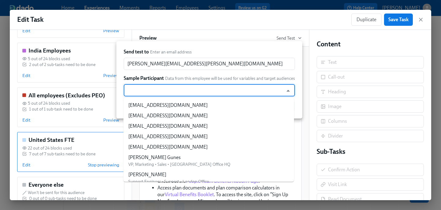
click at [208, 92] on input "text" at bounding box center [203, 90] width 153 height 12
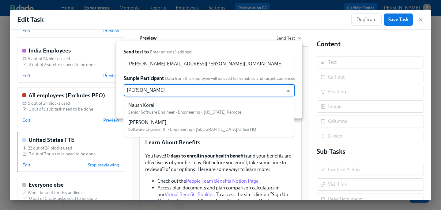
type input "naush"
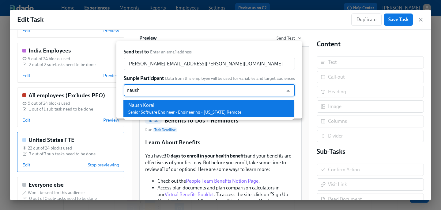
click at [204, 111] on span "Senior Software Engineer • Engineering • [US_STATE] Remote" at bounding box center [184, 111] width 113 height 5
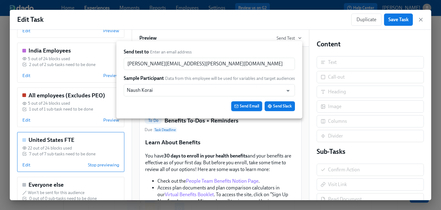
click at [242, 107] on span "Send Email" at bounding box center [246, 106] width 25 height 6
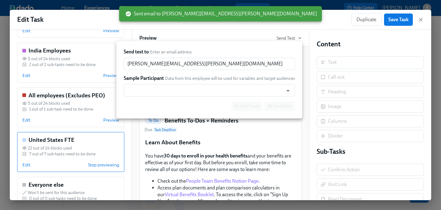
click at [85, 127] on div at bounding box center [220, 105] width 441 height 210
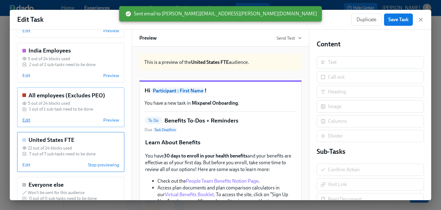
click at [28, 120] on span "Edit" at bounding box center [26, 120] width 8 height 6
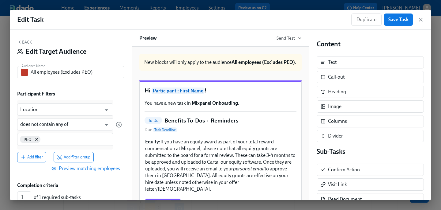
click at [21, 43] on icon "button" at bounding box center [19, 42] width 5 height 5
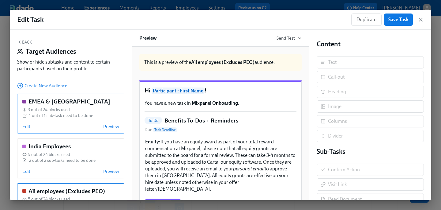
scroll to position [10, 0]
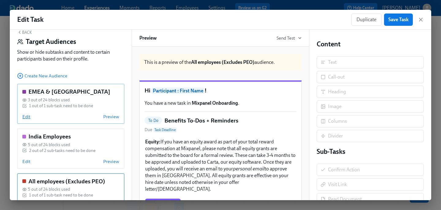
click at [26, 118] on span "Edit" at bounding box center [26, 116] width 8 height 6
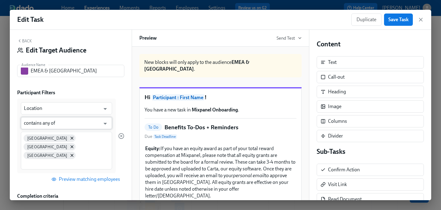
scroll to position [0, 0]
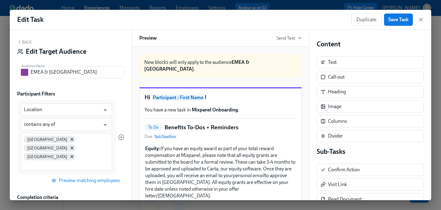
click at [27, 40] on button "Back" at bounding box center [24, 42] width 15 height 5
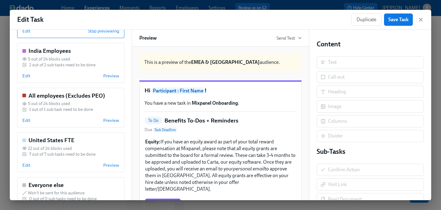
scroll to position [96, 0]
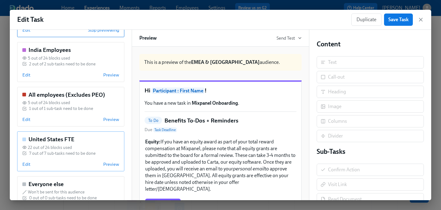
click at [62, 155] on div "7 out of 7 sub-tasks need to be done" at bounding box center [62, 153] width 66 height 6
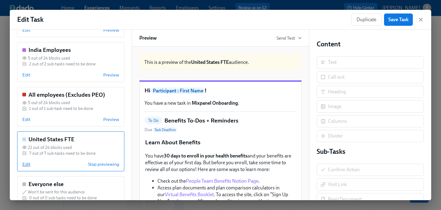
click at [28, 164] on span "Edit" at bounding box center [26, 164] width 8 height 6
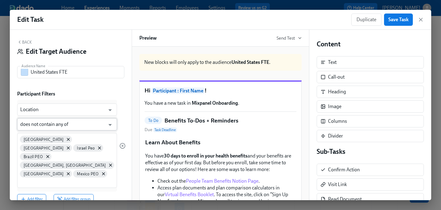
scroll to position [49, 0]
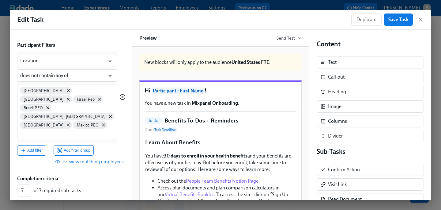
click at [119, 94] on icon "button" at bounding box center [122, 97] width 6 height 6
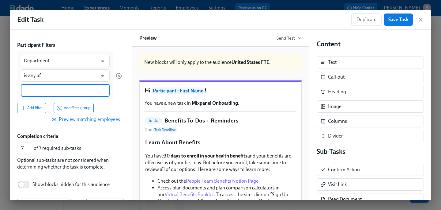
click at [56, 90] on input at bounding box center [65, 90] width 83 height 6
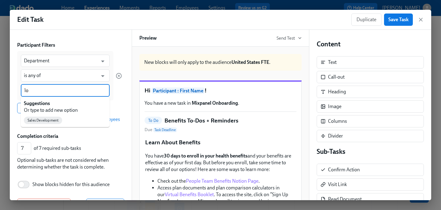
type input "l"
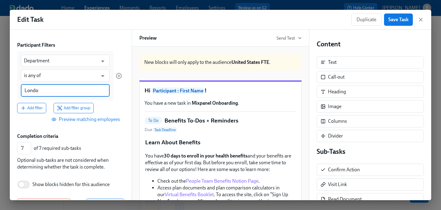
type input "[GEOGRAPHIC_DATA]"
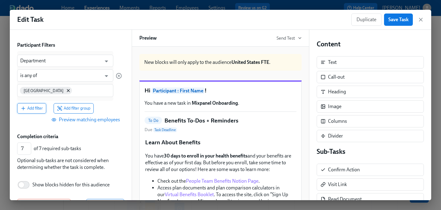
click at [37, 110] on span "Add filter" at bounding box center [32, 108] width 22 height 6
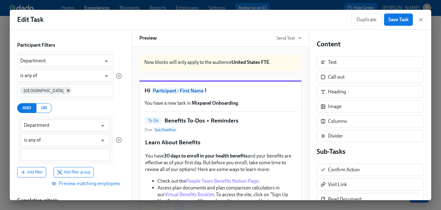
scroll to position [59, 0]
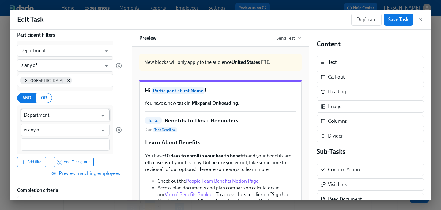
click at [77, 116] on input "Department" at bounding box center [61, 115] width 74 height 12
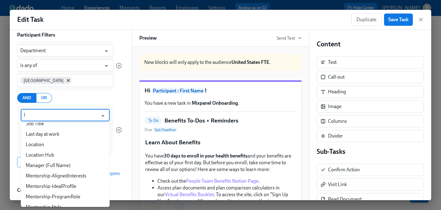
scroll to position [0, 0]
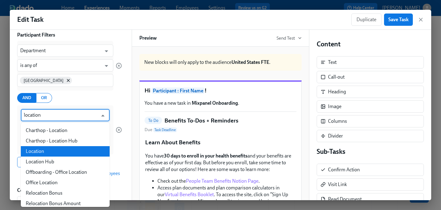
click at [76, 151] on li "Location" at bounding box center [65, 151] width 89 height 10
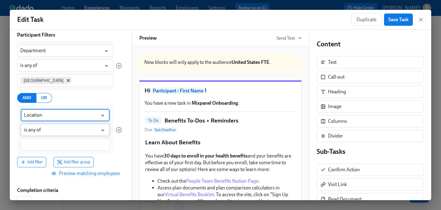
type input "Location"
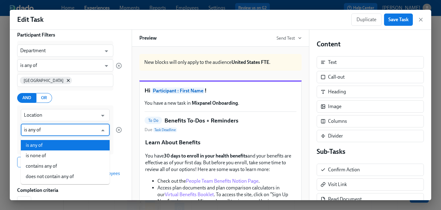
click at [55, 129] on input "is any of" at bounding box center [61, 129] width 74 height 12
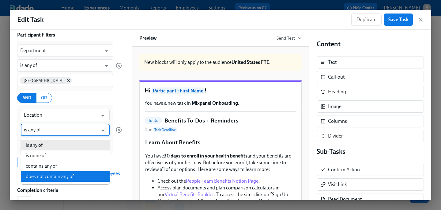
click at [62, 173] on li "does not contain any of" at bounding box center [65, 176] width 89 height 10
type input "does not contain any of"
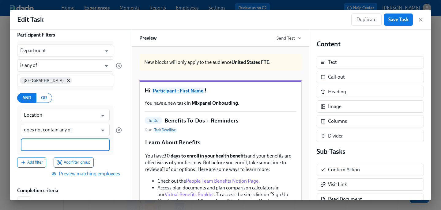
click at [48, 146] on input at bounding box center [65, 144] width 83 height 6
type input "[GEOGRAPHIC_DATA], [GEOGRAPHIC_DATA]"
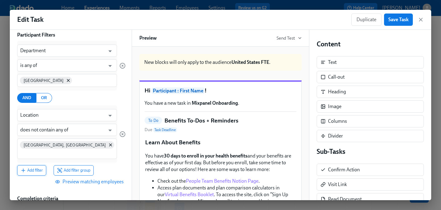
click at [34, 167] on span "Add filter" at bounding box center [32, 170] width 22 height 6
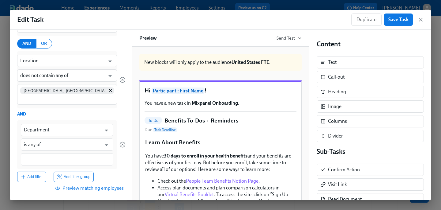
scroll to position [115, 0]
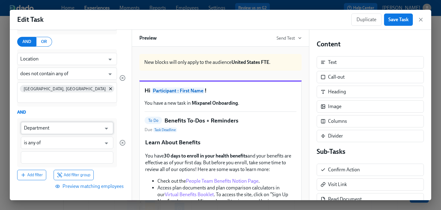
click at [60, 122] on input "Department" at bounding box center [62, 128] width 77 height 12
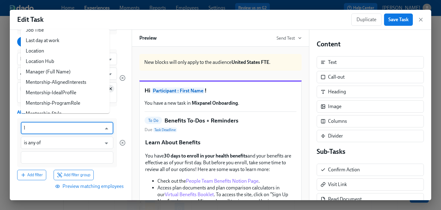
scroll to position [0, 0]
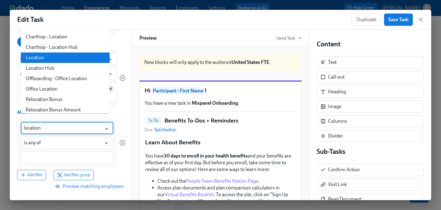
click at [57, 59] on li "Location" at bounding box center [65, 57] width 89 height 10
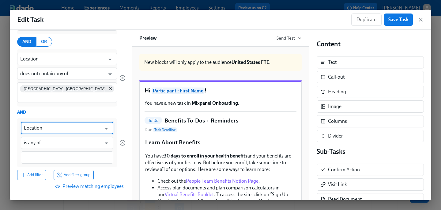
type input "Location"
click at [36, 151] on div at bounding box center [67, 157] width 93 height 12
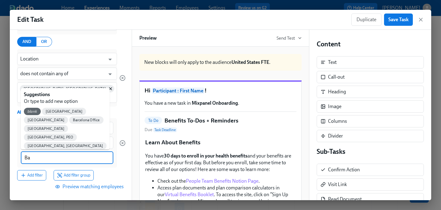
type input "Bar"
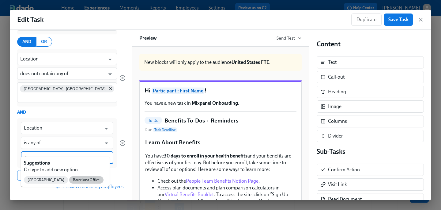
click at [69, 178] on span "Barcelona Office" at bounding box center [86, 179] width 34 height 5
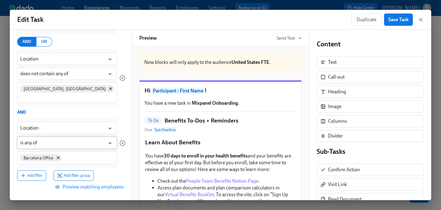
click at [43, 136] on input "is any of" at bounding box center [62, 142] width 85 height 12
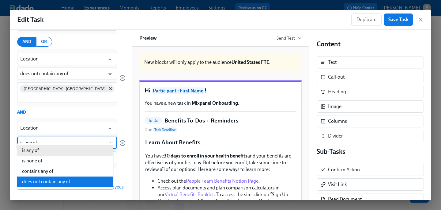
click at [47, 180] on li "does not contain any of" at bounding box center [65, 181] width 96 height 10
type input "does not contain any of"
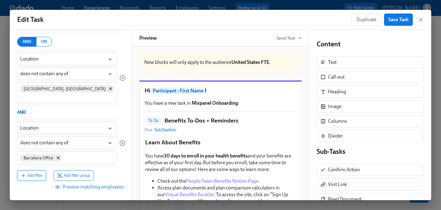
click at [32, 171] on button "Add filter" at bounding box center [31, 175] width 29 height 10
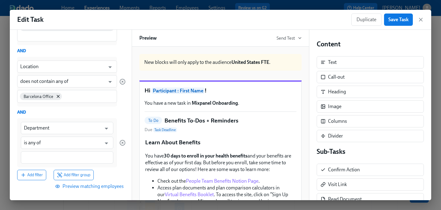
scroll to position [176, 0]
click at [48, 121] on input "Department" at bounding box center [62, 127] width 77 height 12
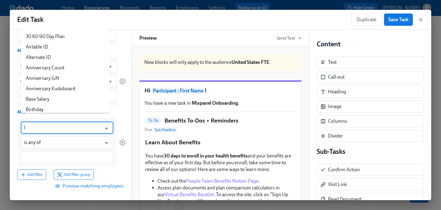
scroll to position [0, 0]
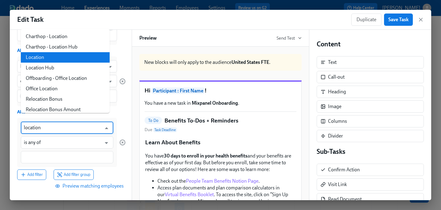
click at [69, 59] on li "Location" at bounding box center [65, 57] width 89 height 10
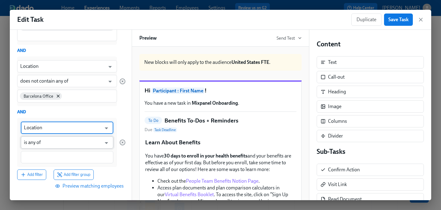
type input "Location"
click at [45, 136] on input "is any of" at bounding box center [62, 142] width 77 height 12
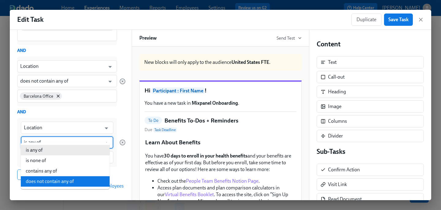
click at [47, 179] on li "does not contain any of" at bounding box center [65, 181] width 89 height 10
type input "does not contain any of"
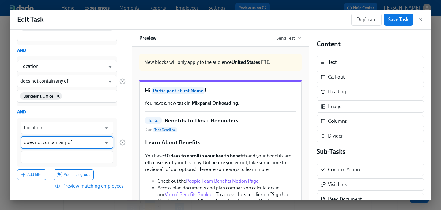
click at [42, 153] on div at bounding box center [67, 157] width 93 height 12
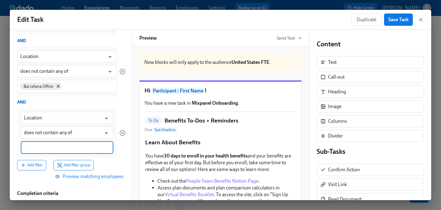
scroll to position [187, 0]
type input "[GEOGRAPHIC_DATA]"
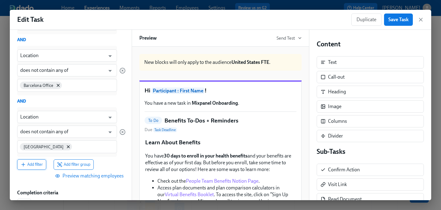
click at [36, 161] on span "Add filter" at bounding box center [32, 164] width 22 height 6
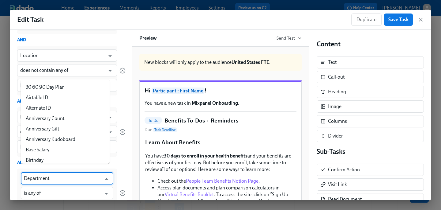
click at [45, 172] on input "Department" at bounding box center [62, 178] width 77 height 12
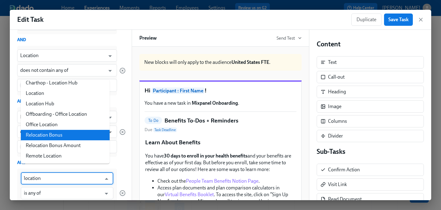
scroll to position [14, 0]
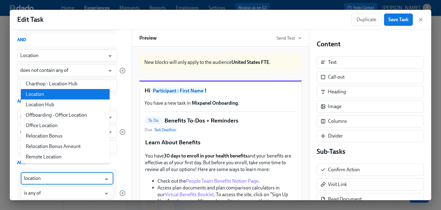
click at [58, 95] on li "Location" at bounding box center [65, 94] width 89 height 10
type input "Location"
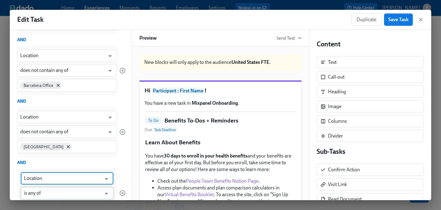
click at [43, 187] on input "is any of" at bounding box center [62, 193] width 77 height 12
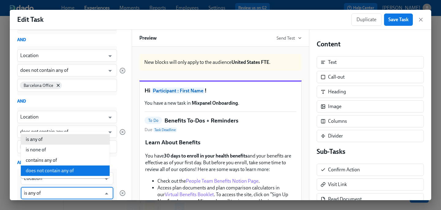
click at [50, 171] on li "does not contain any of" at bounding box center [65, 170] width 89 height 10
type input "does not contain any of"
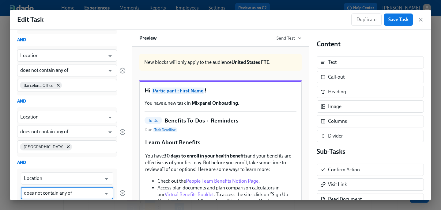
scroll to position [256, 0]
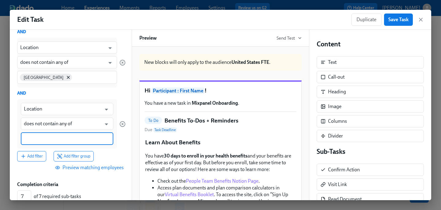
click at [51, 135] on input at bounding box center [67, 138] width 86 height 6
type input "[GEOGRAPHIC_DATA]"
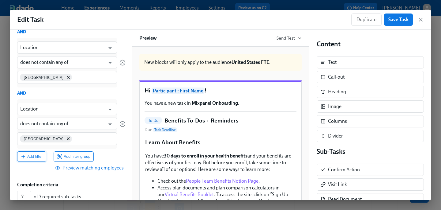
click at [38, 153] on span "Add filter" at bounding box center [32, 156] width 22 height 6
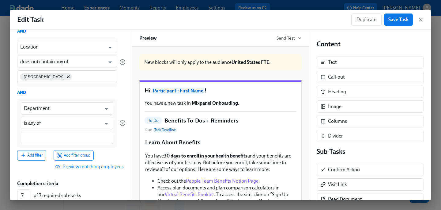
scroll to position [323, 0]
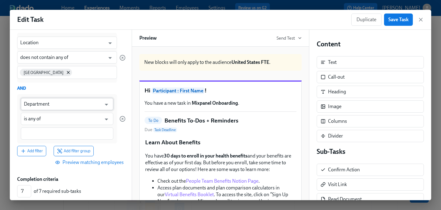
click at [50, 100] on input "Department" at bounding box center [62, 104] width 77 height 12
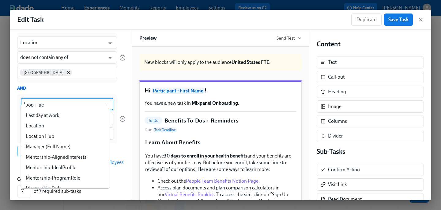
scroll to position [0, 0]
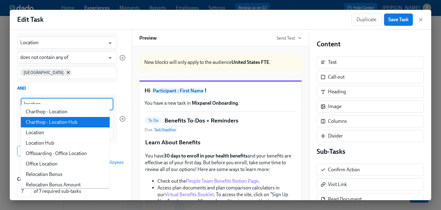
click at [49, 128] on li "Location" at bounding box center [65, 132] width 89 height 10
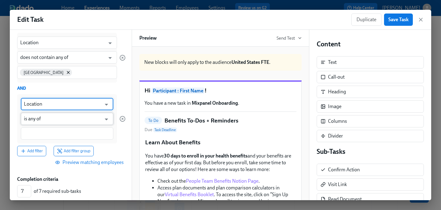
type input "Location"
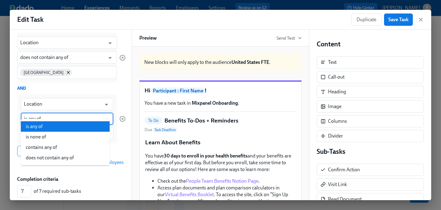
click at [46, 112] on input "is any of" at bounding box center [62, 118] width 77 height 12
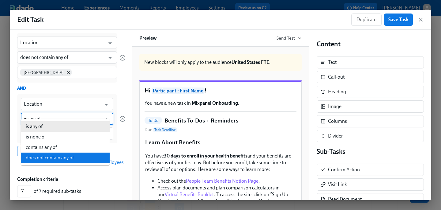
click at [58, 158] on li "does not contain any of" at bounding box center [65, 157] width 89 height 10
type input "does not contain any of"
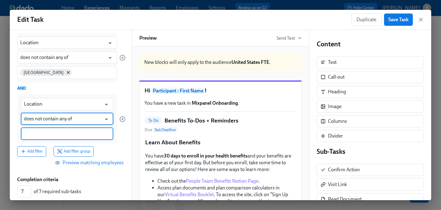
click at [53, 130] on input at bounding box center [67, 133] width 86 height 6
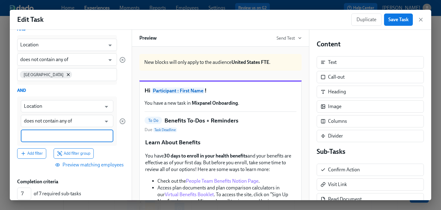
scroll to position [320, 0]
type input "Israel"
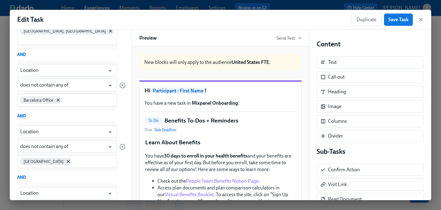
scroll to position [293, 0]
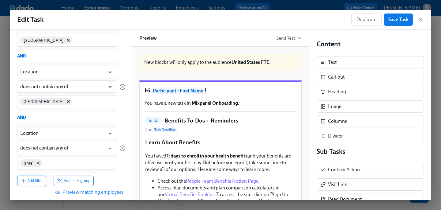
click at [25, 176] on button "Add filter" at bounding box center [31, 180] width 29 height 10
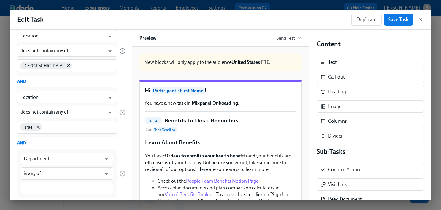
scroll to position [333, 0]
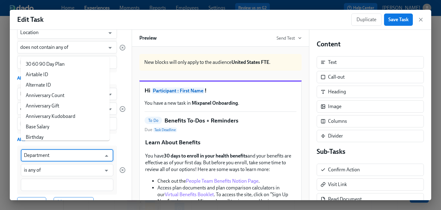
click at [43, 150] on input "Department" at bounding box center [62, 155] width 77 height 12
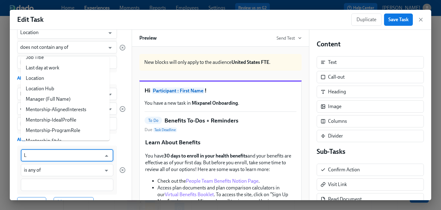
scroll to position [0, 0]
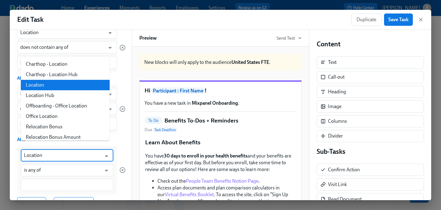
click at [64, 88] on li "Location" at bounding box center [65, 85] width 89 height 10
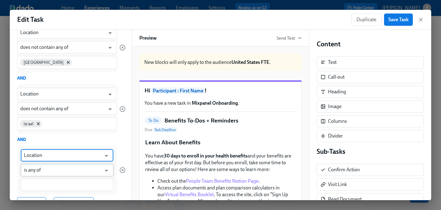
type input "Location"
click at [47, 167] on input "is any of" at bounding box center [62, 170] width 77 height 12
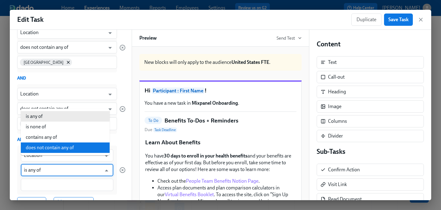
click at [57, 149] on li "does not contain any of" at bounding box center [65, 147] width 89 height 10
type input "does not contain any of"
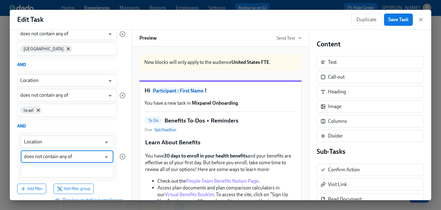
scroll to position [347, 0]
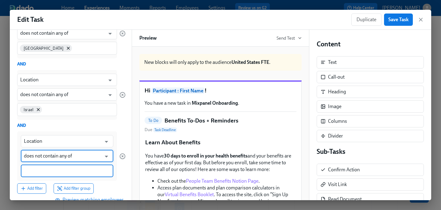
click at [50, 167] on input at bounding box center [67, 170] width 86 height 6
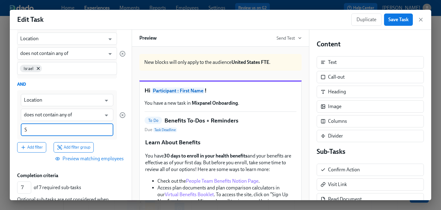
scroll to position [382, 0]
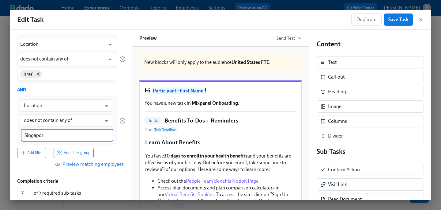
type input "[GEOGRAPHIC_DATA]"
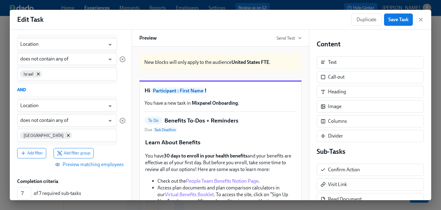
click at [78, 161] on span "Preview matching employees" at bounding box center [89, 164] width 67 height 6
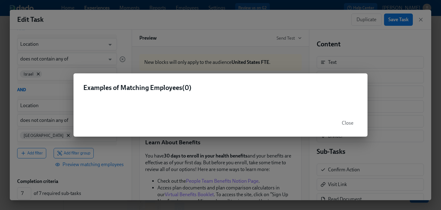
click at [351, 122] on span "Close" at bounding box center [348, 123] width 12 height 6
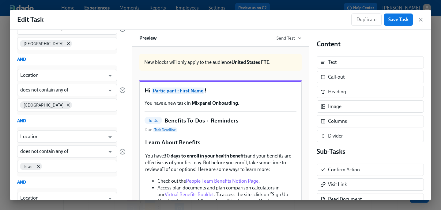
scroll to position [288, 0]
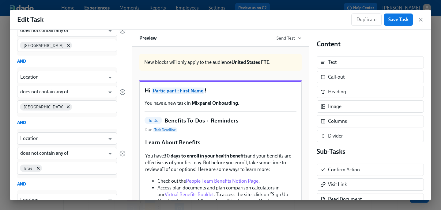
click at [23, 58] on div "AND" at bounding box center [71, 61] width 108 height 7
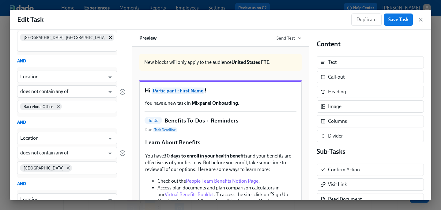
click at [23, 58] on div "AND" at bounding box center [71, 61] width 108 height 7
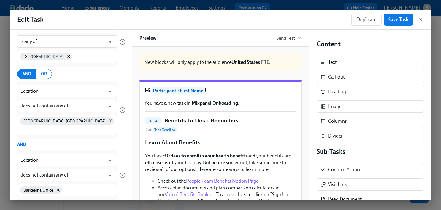
scroll to position [82, 0]
click at [47, 78] on button "OR" at bounding box center [44, 75] width 16 height 10
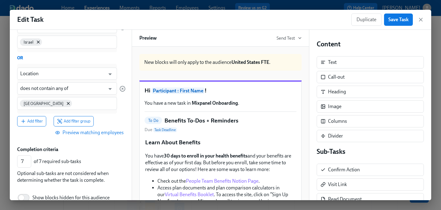
scroll to position [415, 0]
click at [86, 129] on span "Preview matching employees" at bounding box center [89, 132] width 67 height 6
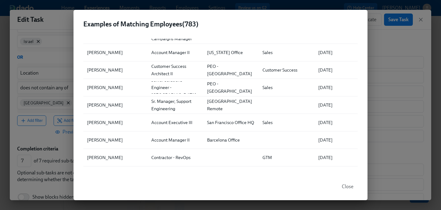
scroll to position [260, 0]
click at [344, 183] on button "Close" at bounding box center [348, 186] width 20 height 12
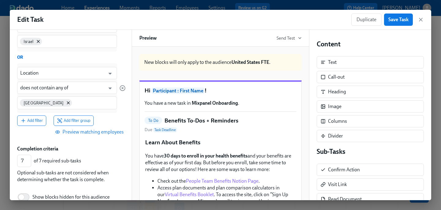
scroll to position [440, 0]
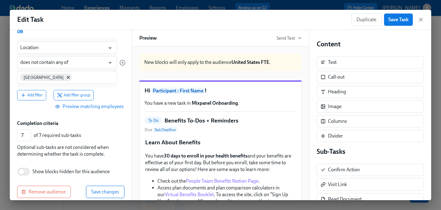
click at [111, 188] on span "Save changes" at bounding box center [105, 191] width 28 height 6
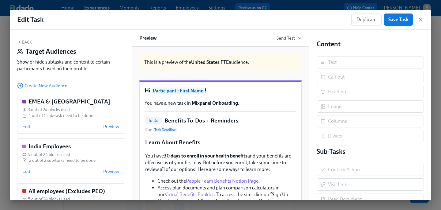
click at [282, 37] on span "Send Test" at bounding box center [289, 38] width 25 height 6
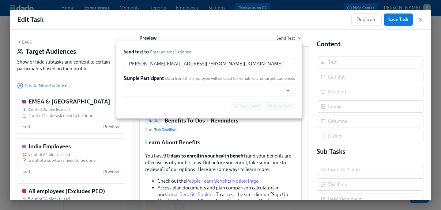
click at [279, 19] on div at bounding box center [220, 105] width 441 height 210
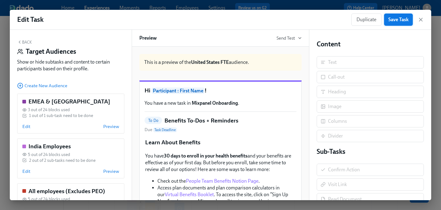
click at [405, 22] on span "Save Task" at bounding box center [398, 20] width 20 height 6
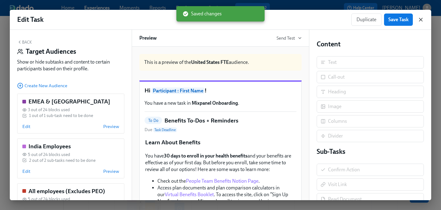
click at [423, 19] on icon "button" at bounding box center [421, 20] width 6 height 6
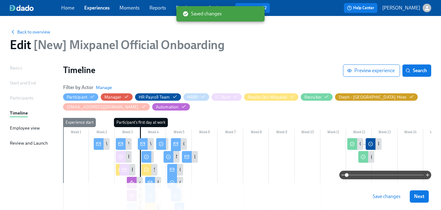
click at [424, 172] on div at bounding box center [385, 174] width 92 height 9
click at [429, 175] on icon "button" at bounding box center [427, 174] width 5 height 5
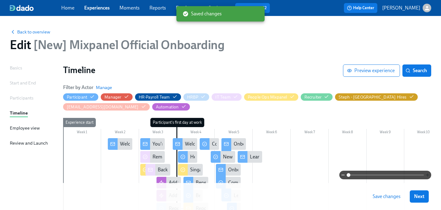
click at [429, 175] on icon "button" at bounding box center [427, 174] width 5 height 5
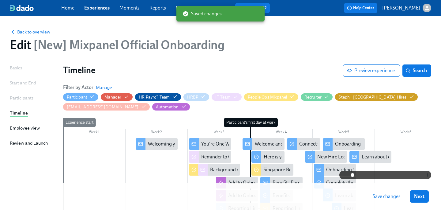
click at [429, 175] on icon "button" at bounding box center [427, 174] width 5 height 5
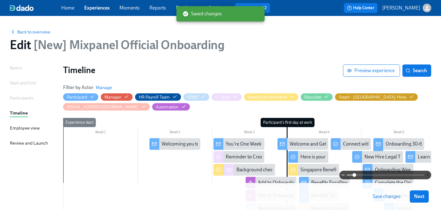
click at [429, 175] on icon "button" at bounding box center [427, 174] width 5 height 5
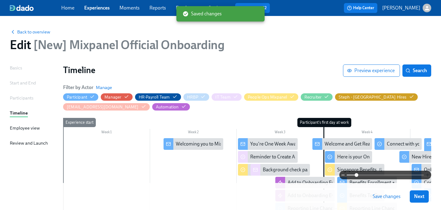
click at [429, 175] on icon "button" at bounding box center [427, 174] width 5 height 5
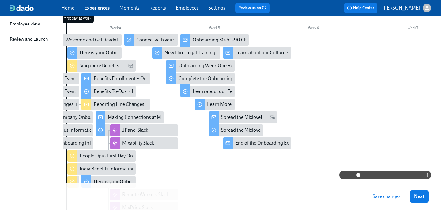
scroll to position [104, 0]
click at [117, 92] on div "Benefits To-Dos + Reminders" at bounding box center [124, 91] width 61 height 7
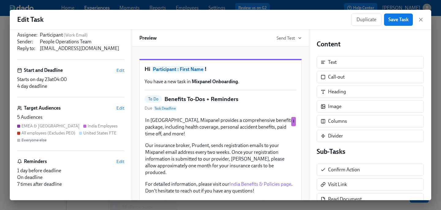
scroll to position [77, 0]
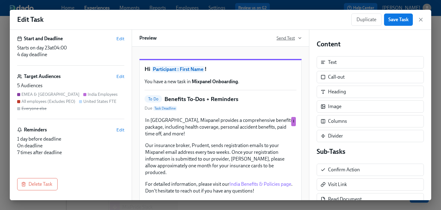
click at [288, 36] on span "Send Test" at bounding box center [289, 38] width 25 height 6
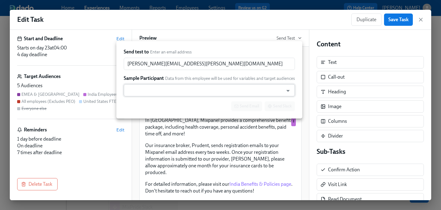
click at [176, 90] on input "text" at bounding box center [203, 90] width 153 height 12
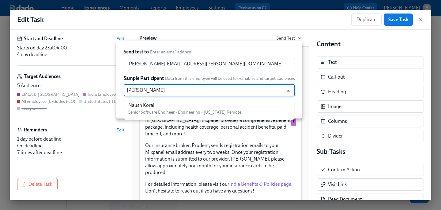
type input "naush"
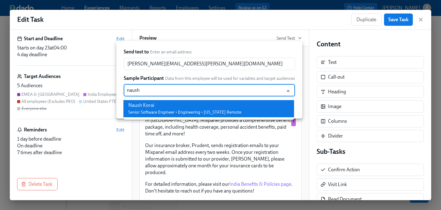
click at [190, 112] on span "Senior Software Engineer • Engineering • [US_STATE] Remote" at bounding box center [184, 111] width 113 height 5
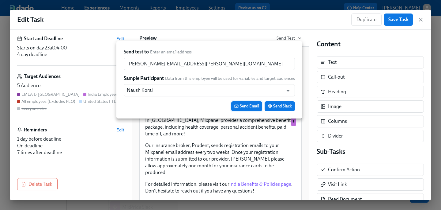
click at [250, 105] on span "Send Email" at bounding box center [246, 106] width 25 height 6
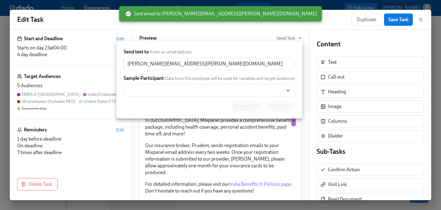
click at [242, 36] on div at bounding box center [220, 105] width 441 height 210
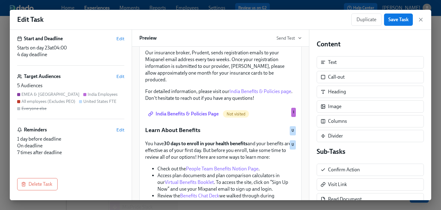
scroll to position [91, 0]
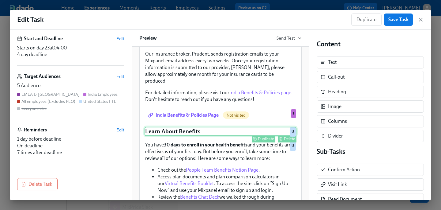
click at [221, 127] on div "Learn About Benefits Duplicate Delete U" at bounding box center [221, 131] width 152 height 9
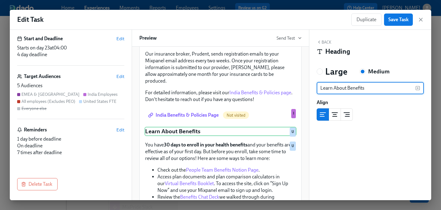
drag, startPoint x: 380, startPoint y: 89, endPoint x: 313, endPoint y: 84, distance: 67.9
click at [313, 86] on div "Back Heading Large Medium Learn About Benefits ​ Align Block ID: eca2T26onUd" at bounding box center [370, 115] width 122 height 170
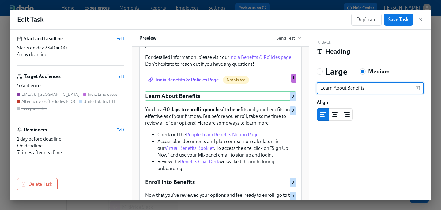
scroll to position [128, 0]
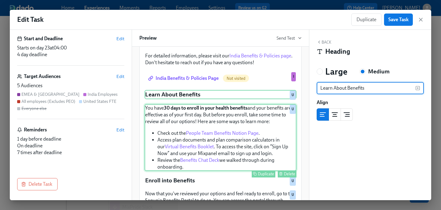
click at [178, 104] on div "You have 30 days to enroll in your health benefits and your benefits are effect…" at bounding box center [221, 137] width 152 height 67
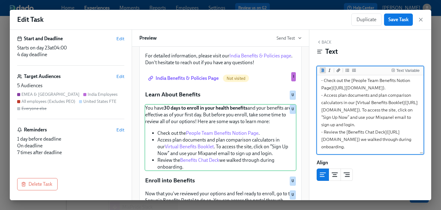
scroll to position [0, 0]
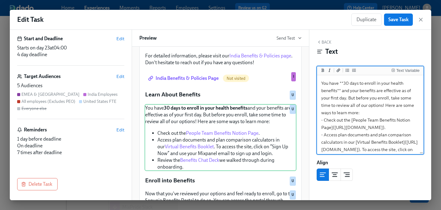
drag, startPoint x: 358, startPoint y: 147, endPoint x: 317, endPoint y: 80, distance: 78.7
click at [317, 80] on div "You have **30 days to enroll in your health benefits** and your benefits are ef…" at bounding box center [370, 114] width 107 height 79
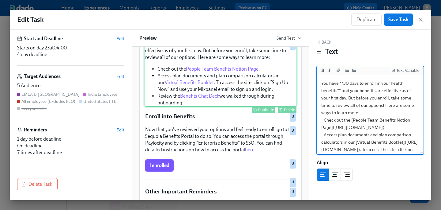
scroll to position [192, 0]
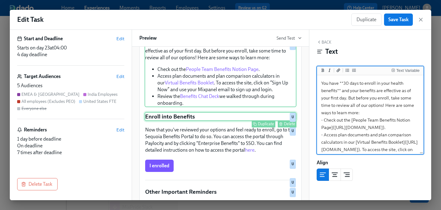
click at [177, 113] on div "Enroll into Benefits Duplicate Delete U" at bounding box center [221, 116] width 152 height 9
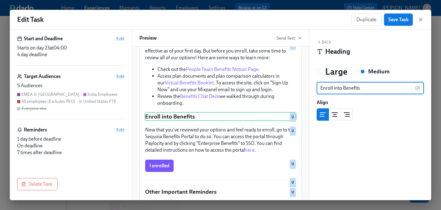
drag, startPoint x: 384, startPoint y: 89, endPoint x: 315, endPoint y: 88, distance: 69.5
click at [315, 89] on div "Back Heading Large Medium Enroll into Benefits ​ Align Block ID: F7ac1-UlNWC" at bounding box center [370, 115] width 122 height 170
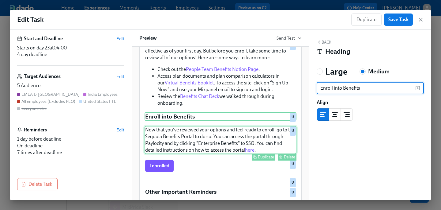
click at [205, 126] on div "Now that you've reviewed your options and feel ready to enroll, go to the Sequo…" at bounding box center [221, 140] width 152 height 28
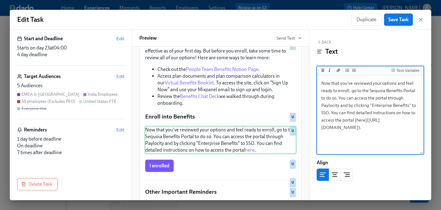
drag, startPoint x: 410, startPoint y: 145, endPoint x: 318, endPoint y: 79, distance: 112.6
click at [318, 79] on textarea "Now that you've reviewed your options and feel ready to enroll, go to the Sequo…" at bounding box center [370, 114] width 104 height 77
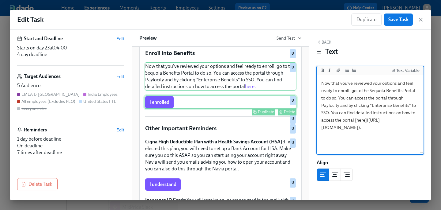
scroll to position [281, 0]
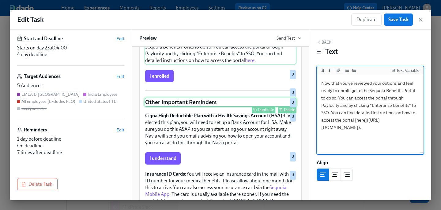
click at [216, 106] on div "Duplicate Delete" at bounding box center [221, 109] width 151 height 7
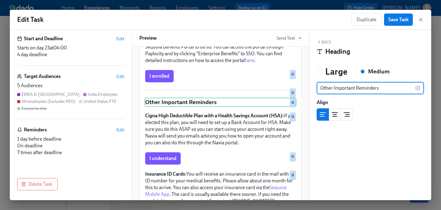
drag, startPoint x: 402, startPoint y: 89, endPoint x: 309, endPoint y: 90, distance: 93.4
click at [309, 90] on div "Title Visible to employees Benefits To-Dos + Reminders ​ Assignee and Sender Ed…" at bounding box center [220, 115] width 421 height 170
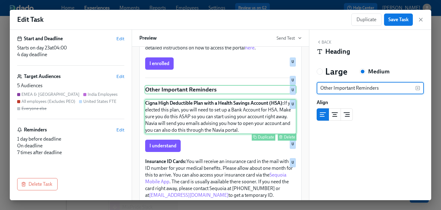
scroll to position [294, 0]
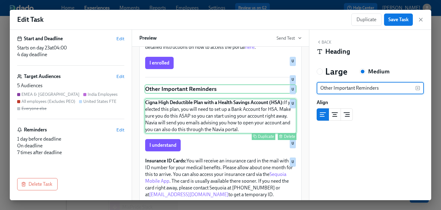
click at [193, 110] on div "Cigna High Deductible Plan with a Health Savings Account (HSA): If you elected …" at bounding box center [221, 115] width 152 height 35
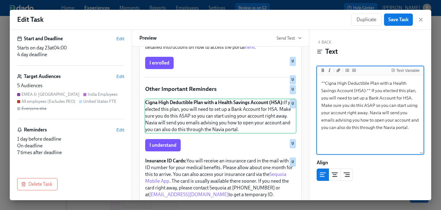
drag, startPoint x: 421, startPoint y: 128, endPoint x: 303, endPoint y: 77, distance: 128.7
click at [303, 77] on div "Title Visible to employees Benefits To-Dos + Reminders ​ Assignee and Sender Ed…" at bounding box center [220, 115] width 421 height 170
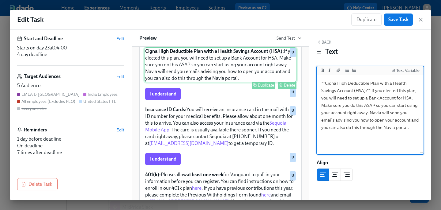
scroll to position [348, 0]
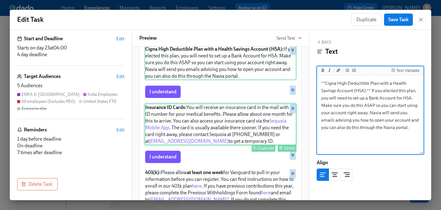
click at [187, 108] on div "Insurance ID Cards: You will receive an insurance card in the mail with an ID n…" at bounding box center [221, 124] width 152 height 42
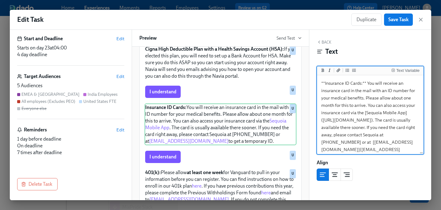
drag, startPoint x: 390, startPoint y: 150, endPoint x: 308, endPoint y: 79, distance: 108.2
click at [308, 80] on div "Title Visible to employees Benefits To-Dos + Reminders ​ Assignee and Sender Ed…" at bounding box center [220, 115] width 421 height 170
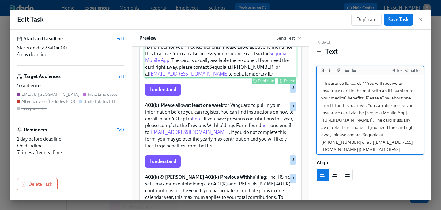
scroll to position [418, 0]
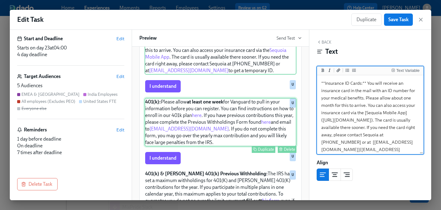
click at [212, 106] on div "401(k): Please allow at least one week for Vanguard to pull in your information…" at bounding box center [221, 122] width 152 height 48
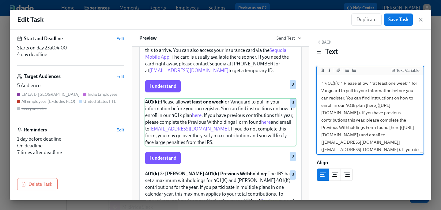
drag, startPoint x: 408, startPoint y: 149, endPoint x: 319, endPoint y: 73, distance: 117.1
click at [319, 73] on div "Text Variable **401(k):** Please allow **at least one week** for Vanguard to pu…" at bounding box center [370, 110] width 107 height 88
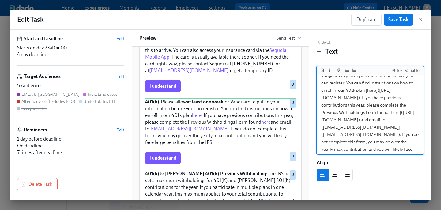
scroll to position [0, 0]
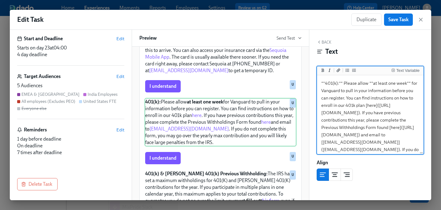
drag, startPoint x: 366, startPoint y: 149, endPoint x: 316, endPoint y: 66, distance: 96.6
click at [317, 66] on div "Text Variable **401(k):** Please allow **at least one week** for Vanguard to pu…" at bounding box center [370, 110] width 107 height 88
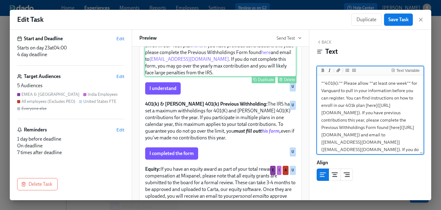
scroll to position [487, 0]
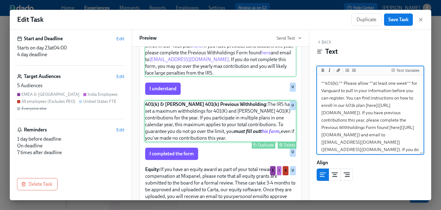
click at [179, 118] on div "401(k) & [PERSON_NAME] 401(k) Previous Withholding: The IRS has a set a maximum…" at bounding box center [221, 121] width 152 height 42
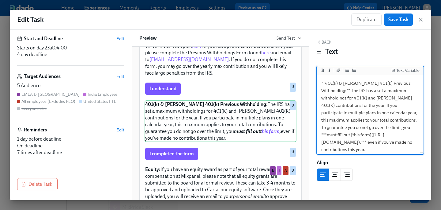
drag, startPoint x: 409, startPoint y: 144, endPoint x: 314, endPoint y: 80, distance: 115.0
click at [314, 80] on div "Back Text Text Variable **401(k) & [PERSON_NAME] 401(k) Previous Withholding:**…" at bounding box center [370, 115] width 122 height 170
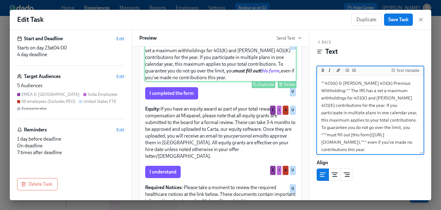
scroll to position [554, 0]
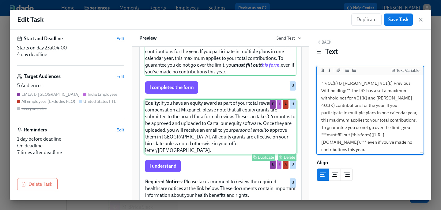
click at [190, 124] on div "Equity: If you have an equity award as part of your total reward compensation a…" at bounding box center [221, 126] width 152 height 55
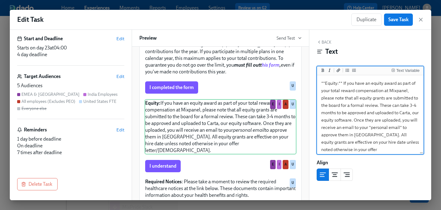
drag, startPoint x: 409, startPoint y: 151, endPoint x: 303, endPoint y: 77, distance: 129.3
click at [303, 77] on div "Title Visible to employees Benefits To-Dos + Reminders ​ Assignee and Sender Ed…" at bounding box center [220, 115] width 421 height 170
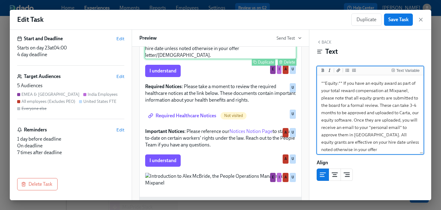
scroll to position [649, 0]
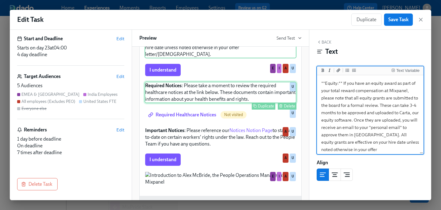
click at [194, 81] on div "Required Notices : Please take a moment to review the required healthcare notic…" at bounding box center [221, 91] width 152 height 21
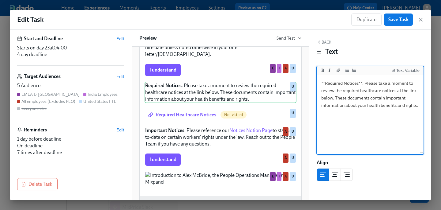
drag, startPoint x: 420, startPoint y: 107, endPoint x: 313, endPoint y: 82, distance: 109.7
click at [313, 82] on div "Back Text Text Variable **Required Notices**: Please take a moment to review th…" at bounding box center [370, 115] width 122 height 170
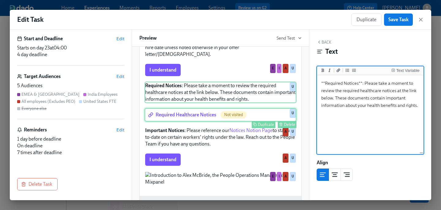
click at [193, 108] on div "Required Healthcare Notices Not visited Duplicate Delete U" at bounding box center [221, 114] width 152 height 13
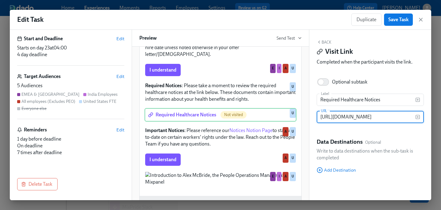
scroll to position [0, 97]
click at [373, 115] on input "[URL][DOMAIN_NAME]" at bounding box center [366, 117] width 99 height 12
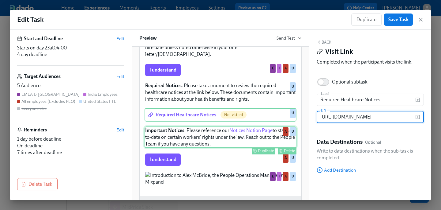
click at [193, 127] on div "Important Notices : Please reference our Notices Notion Page to stay up-to-date…" at bounding box center [221, 136] width 152 height 21
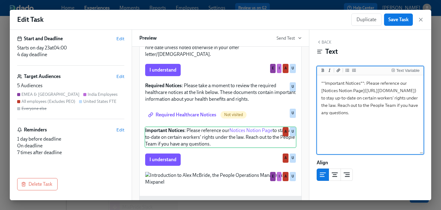
drag, startPoint x: 397, startPoint y: 133, endPoint x: 316, endPoint y: 79, distance: 96.8
click at [317, 79] on div "Text Variable **Important Notices**: Please reference our [Notices Notion Page]…" at bounding box center [370, 110] width 107 height 88
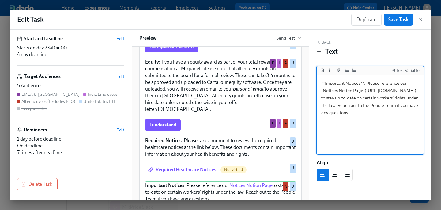
scroll to position [529, 0]
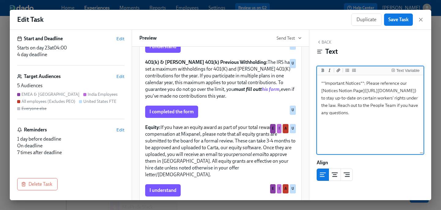
click at [362, 137] on textarea "**Important Notices**: Please reference our [Notices Notion Page]([URL][DOMAIN_…" at bounding box center [370, 114] width 104 height 77
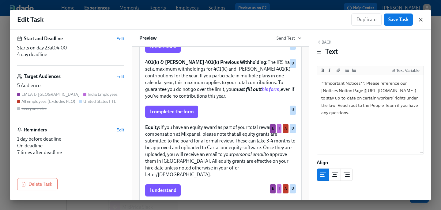
click at [423, 19] on icon "button" at bounding box center [421, 20] width 6 height 6
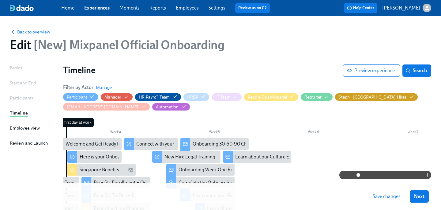
click at [378, 193] on span "Save changes" at bounding box center [387, 196] width 28 height 6
